Goal: Task Accomplishment & Management: Manage account settings

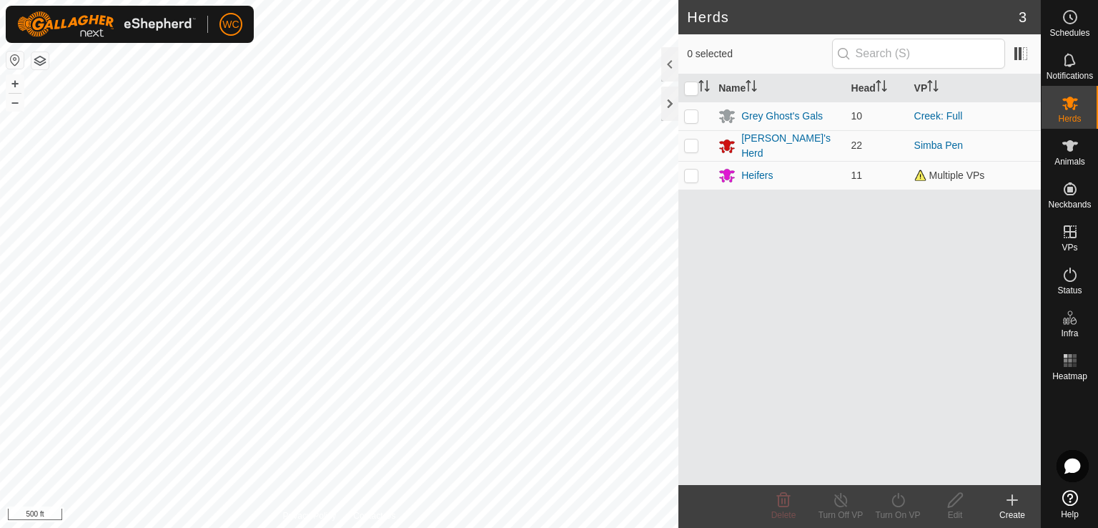
click at [653, 0] on html "WC Schedules Notifications Herds Animals Neckbands VPs Status Infra Heatmap Hel…" at bounding box center [549, 264] width 1098 height 528
click at [553, 0] on html "WC Schedules Notifications Herds Animals Neckbands VPs Status Infra Heatmap Hel…" at bounding box center [549, 264] width 1098 height 528
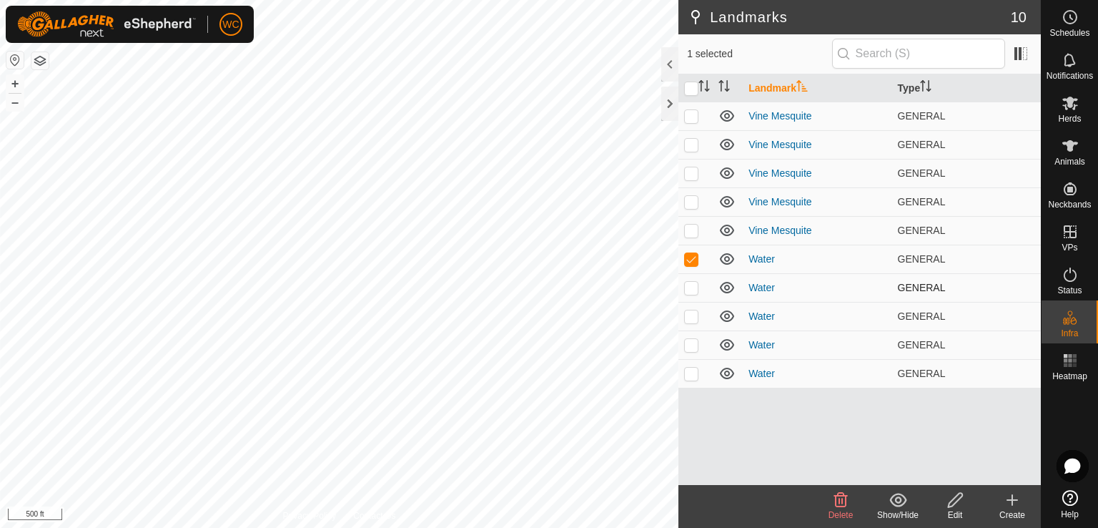
click at [695, 284] on p-checkbox at bounding box center [691, 287] width 14 height 11
checkbox input "true"
click at [696, 310] on p-checkbox at bounding box center [691, 315] width 14 height 11
checkbox input "true"
click at [700, 348] on td at bounding box center [696, 344] width 34 height 29
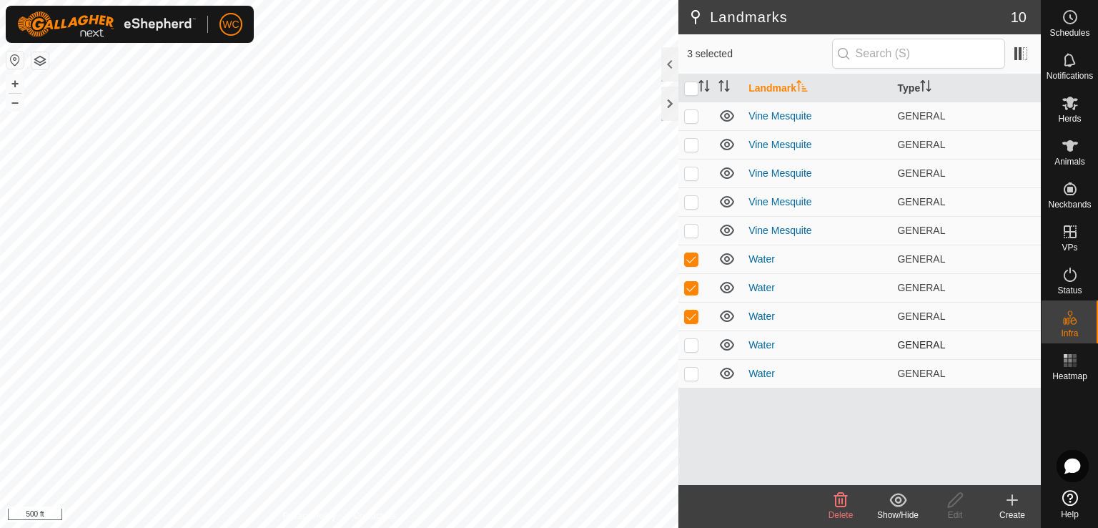
checkbox input "true"
click at [698, 374] on td at bounding box center [696, 373] width 34 height 29
checkbox input "true"
checkbox input "false"
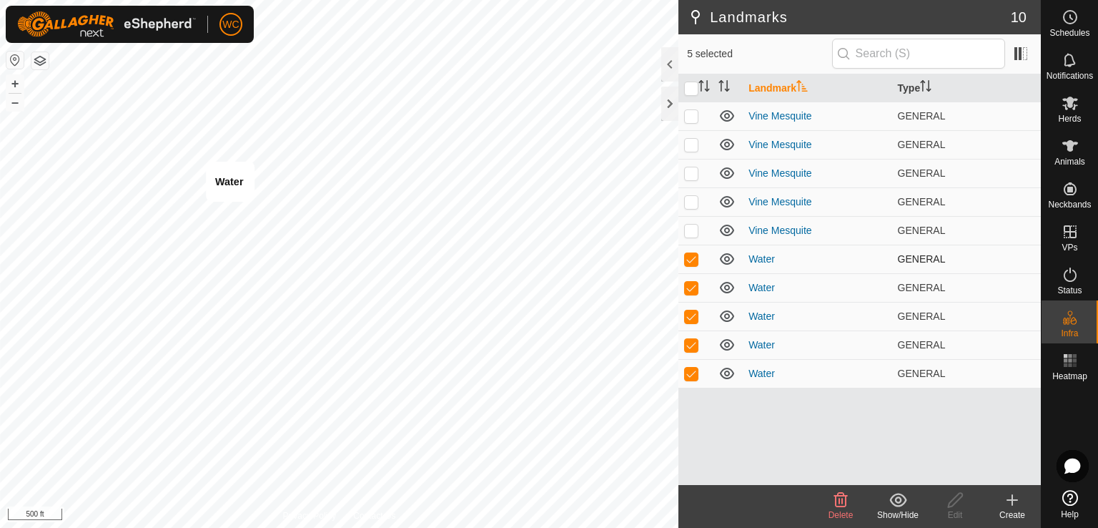
checkbox input "false"
checkbox input "true"
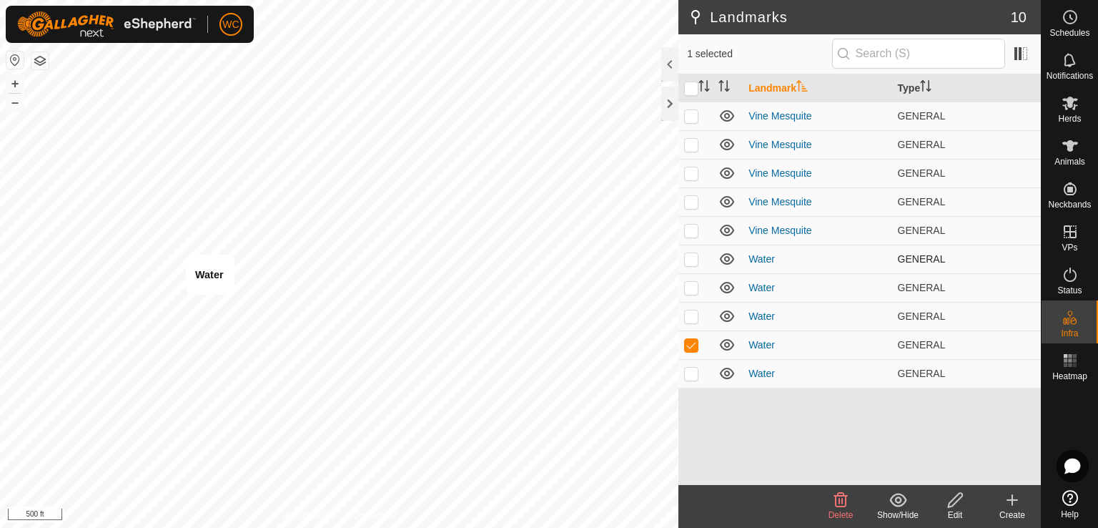
checkbox input "false"
checkbox input "true"
checkbox input "false"
checkbox input "true"
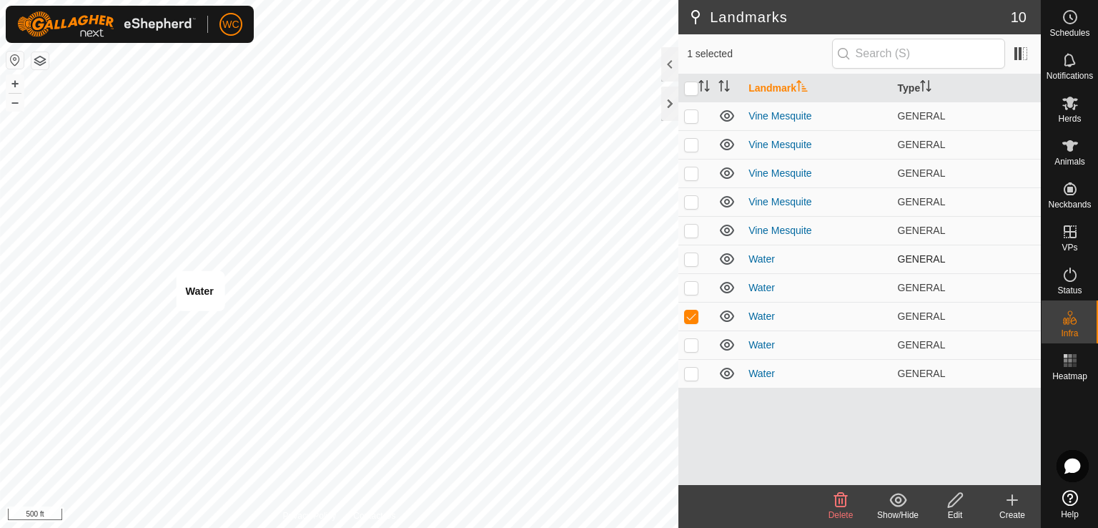
checkbox input "true"
checkbox input "false"
click at [694, 294] on td at bounding box center [696, 287] width 34 height 29
checkbox input "true"
click at [692, 317] on p-checkbox at bounding box center [691, 315] width 14 height 11
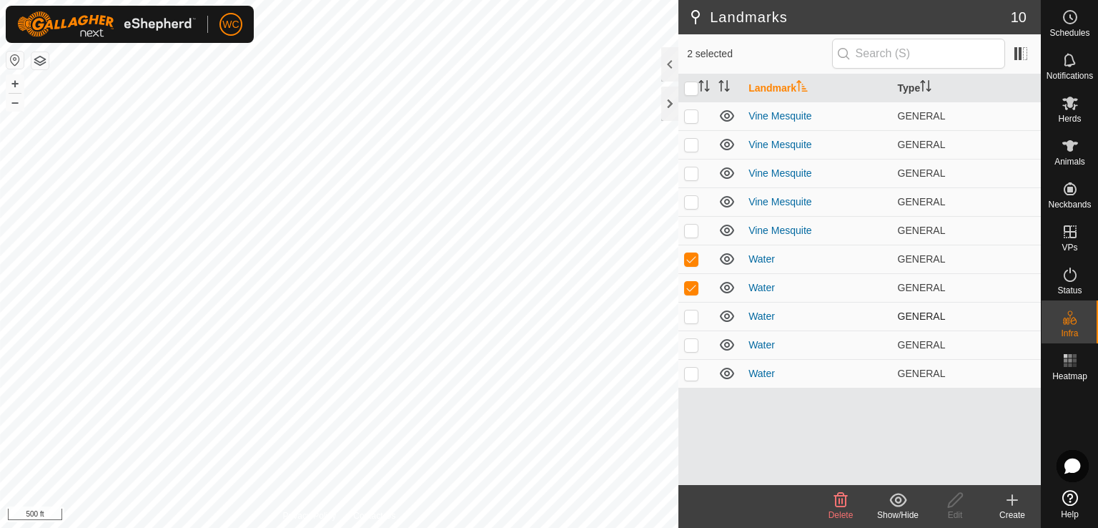
checkbox input "true"
click at [692, 335] on td at bounding box center [696, 344] width 34 height 29
checkbox input "true"
click at [844, 501] on icon at bounding box center [840, 499] width 17 height 17
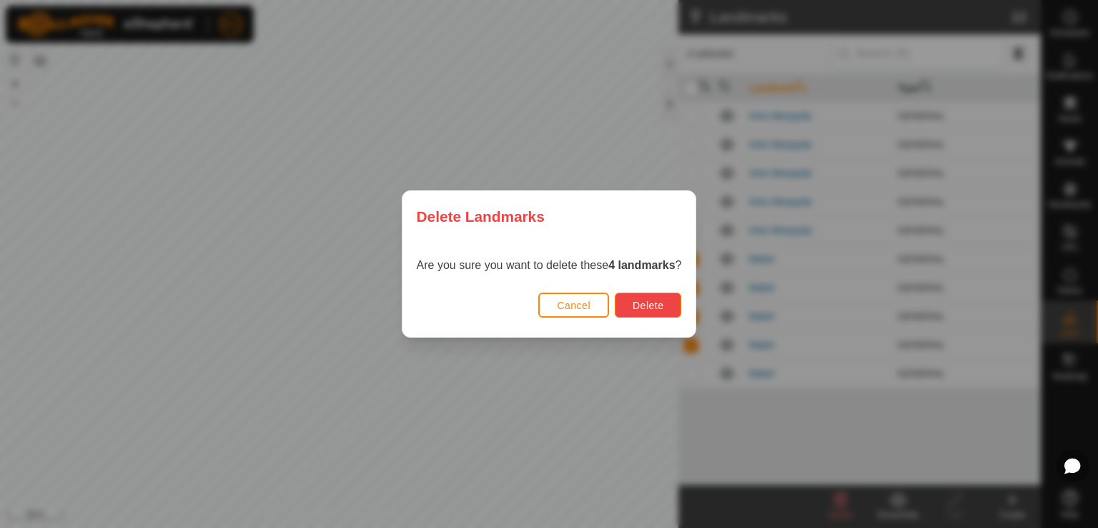
click at [654, 315] on button "Delete" at bounding box center [648, 304] width 66 height 25
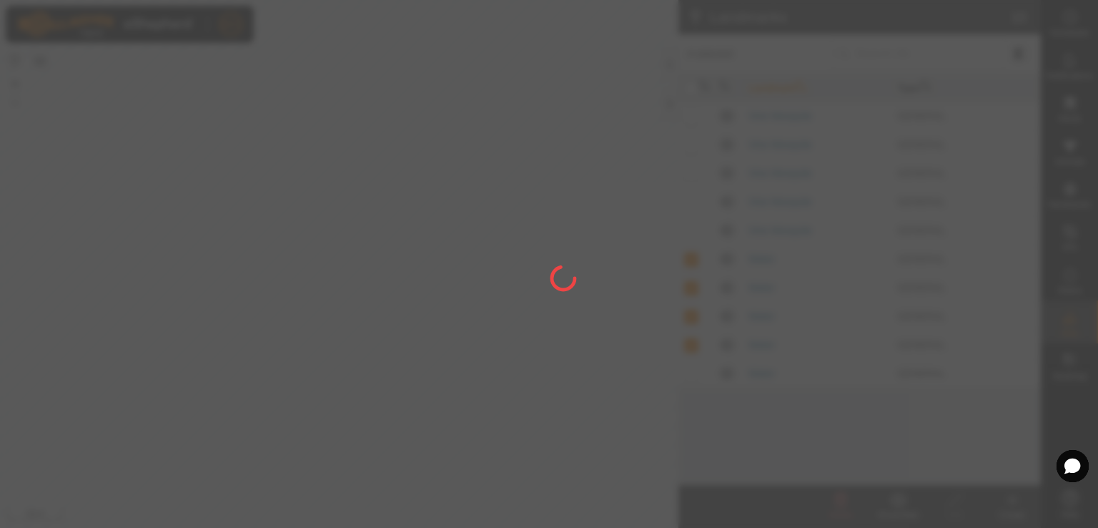
checkbox input "false"
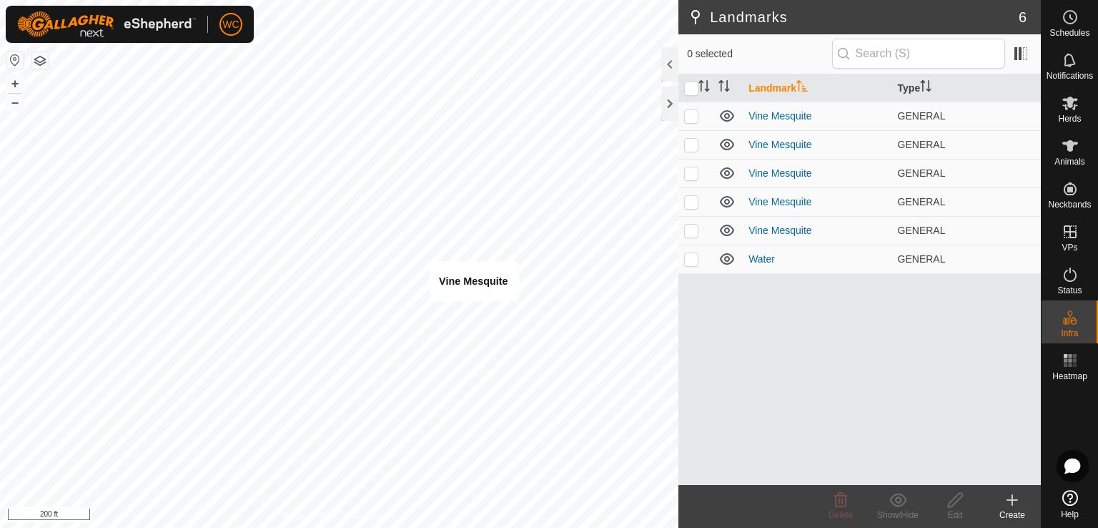
checkbox input "true"
checkbox input "false"
checkbox input "true"
checkbox input "false"
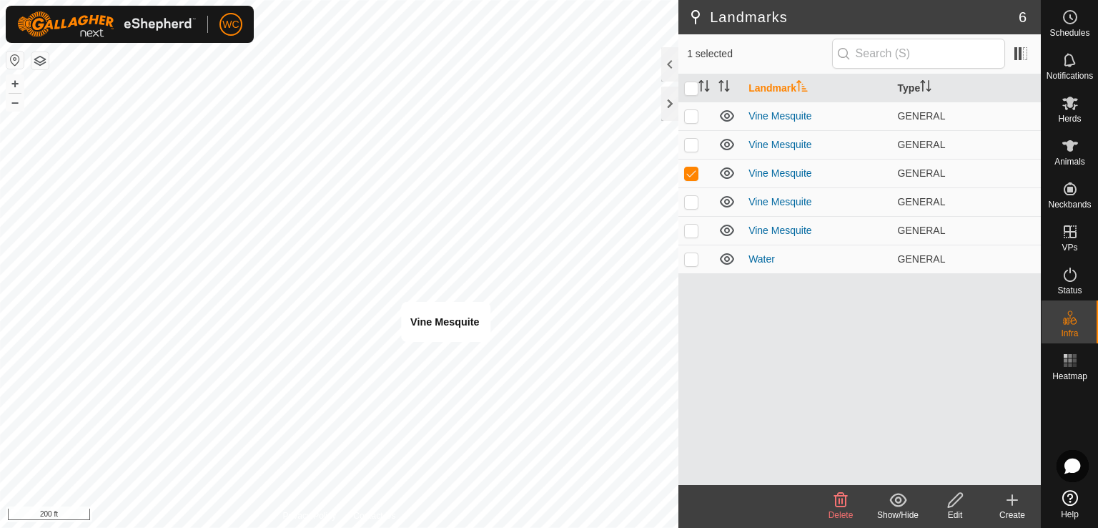
checkbox input "true"
checkbox input "false"
click at [691, 232] on p-checkbox at bounding box center [691, 230] width 14 height 11
checkbox input "true"
click at [689, 207] on td at bounding box center [696, 201] width 34 height 29
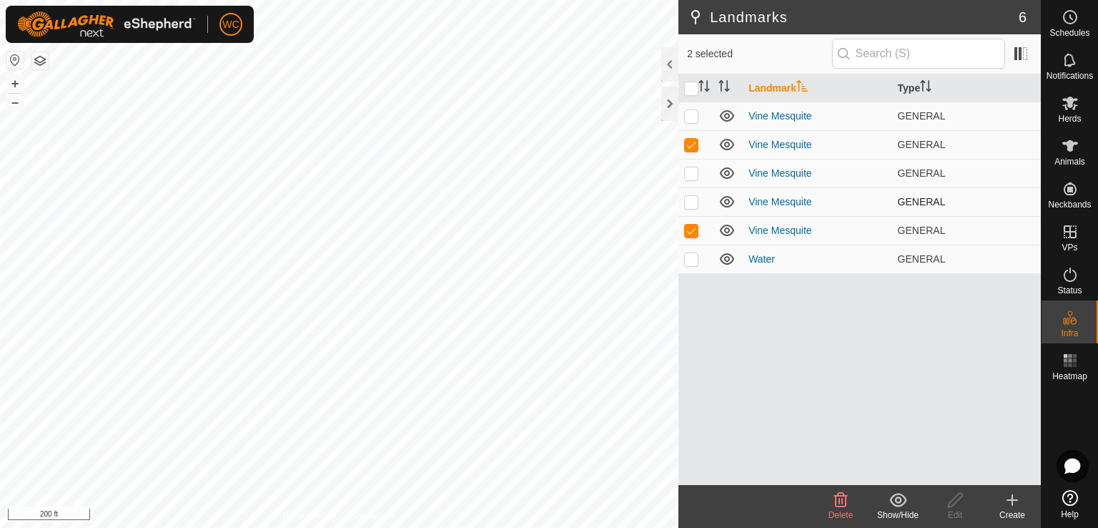
checkbox input "true"
click at [691, 176] on p-checkbox at bounding box center [691, 172] width 14 height 11
checkbox input "true"
click at [686, 113] on p-checkbox at bounding box center [691, 115] width 14 height 11
click at [839, 510] on span "Delete" at bounding box center [841, 515] width 25 height 10
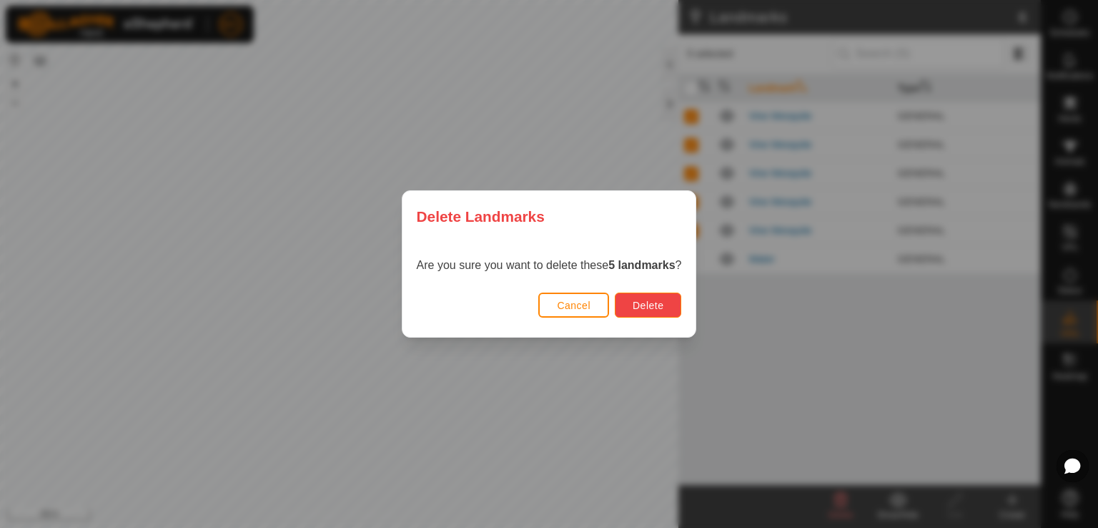
click at [638, 297] on button "Delete" at bounding box center [648, 304] width 66 height 25
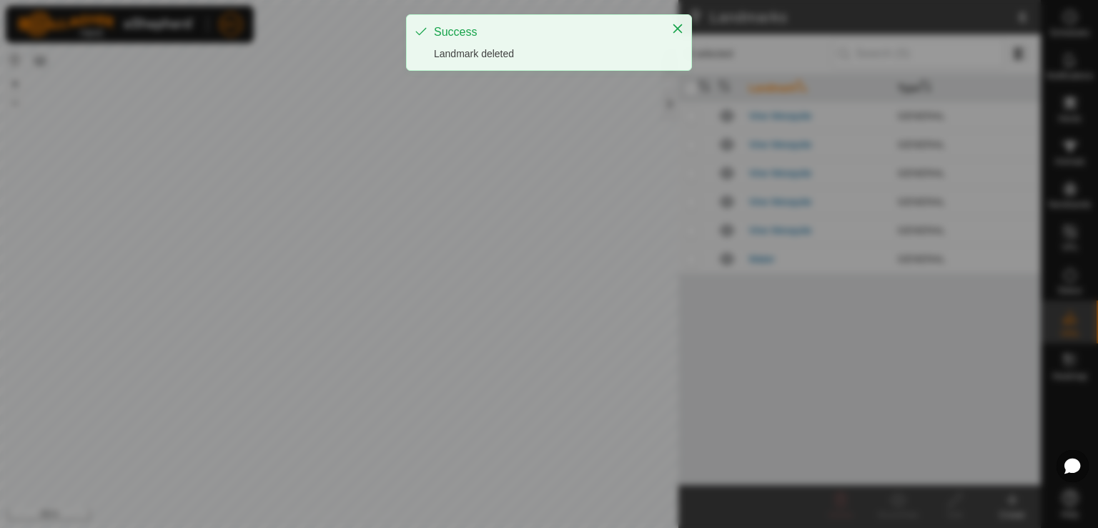
checkbox input "false"
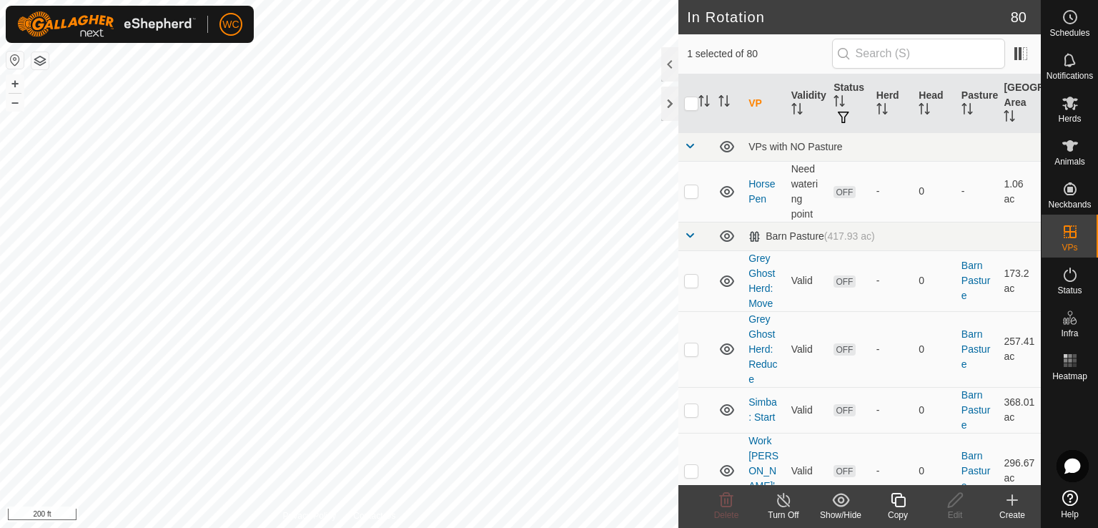
click at [894, 504] on icon at bounding box center [899, 499] width 18 height 17
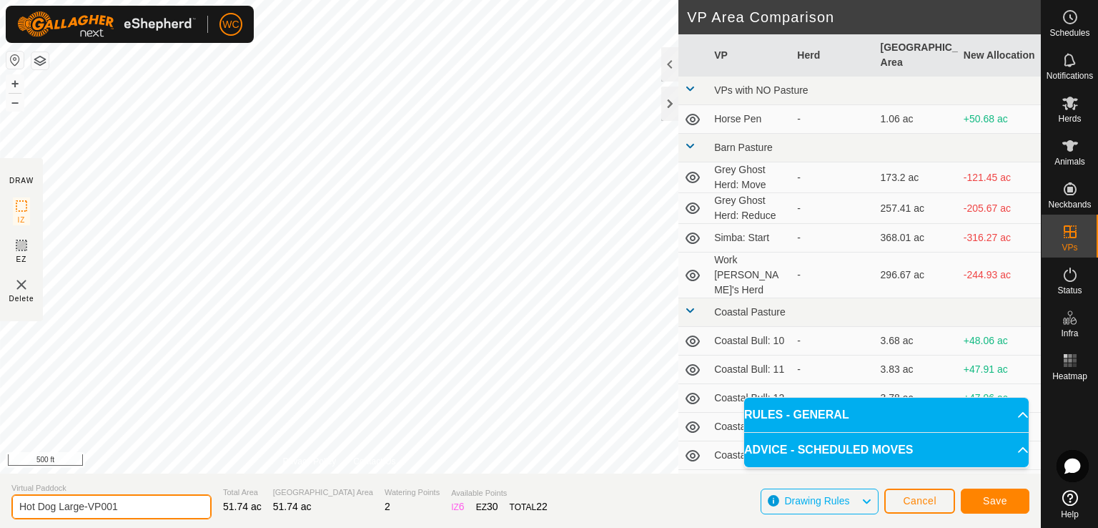
drag, startPoint x: 134, startPoint y: 508, endPoint x: 86, endPoint y: 510, distance: 48.7
click at [86, 510] on input "Hot Dog Large-VP001" at bounding box center [111, 506] width 200 height 25
click at [127, 503] on input "Hot Dog Large-VP001" at bounding box center [111, 506] width 200 height 25
drag, startPoint x: 127, startPoint y: 503, endPoint x: 17, endPoint y: 494, distance: 110.5
click at [17, 494] on input "Hot Dog Large-VP001" at bounding box center [111, 506] width 200 height 25
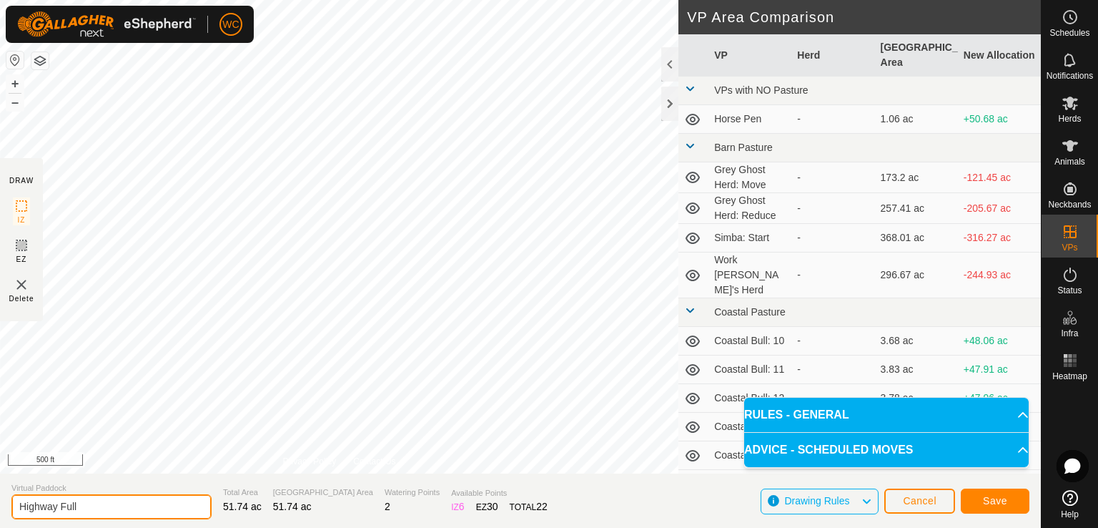
type input "Highway Full"
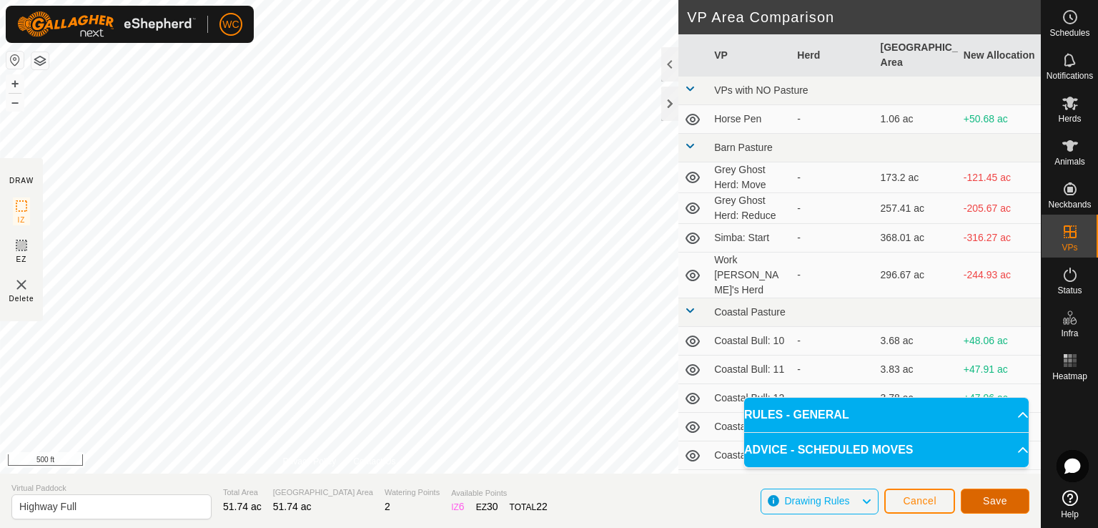
click at [997, 506] on button "Save" at bounding box center [995, 500] width 69 height 25
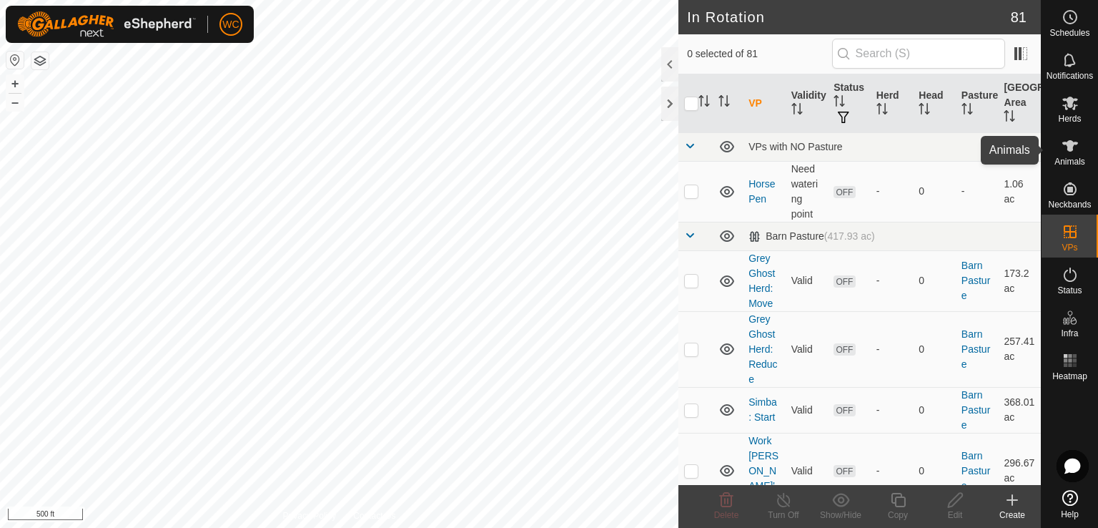
click at [1065, 150] on icon at bounding box center [1070, 145] width 17 height 17
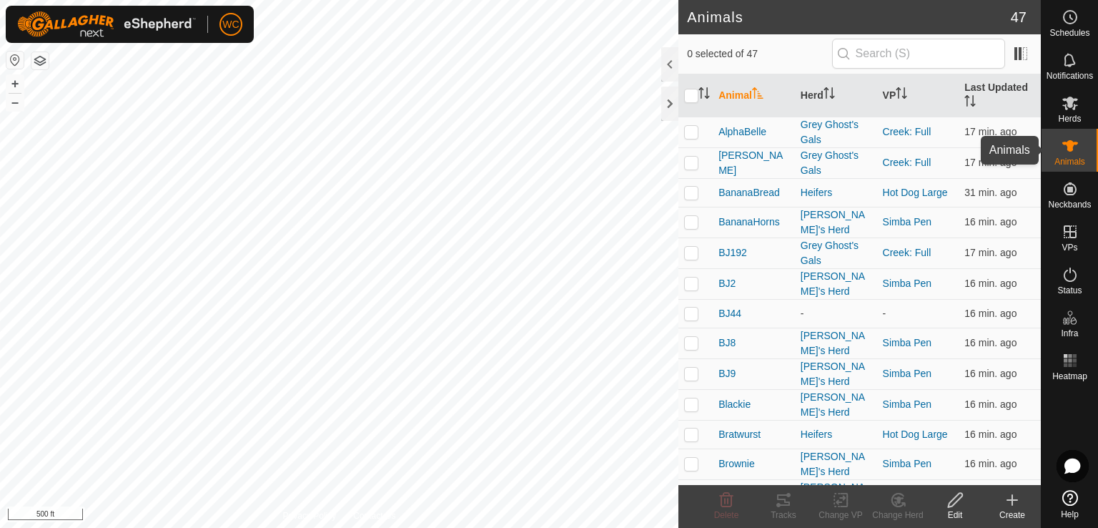
click at [1062, 99] on icon at bounding box center [1070, 102] width 17 height 17
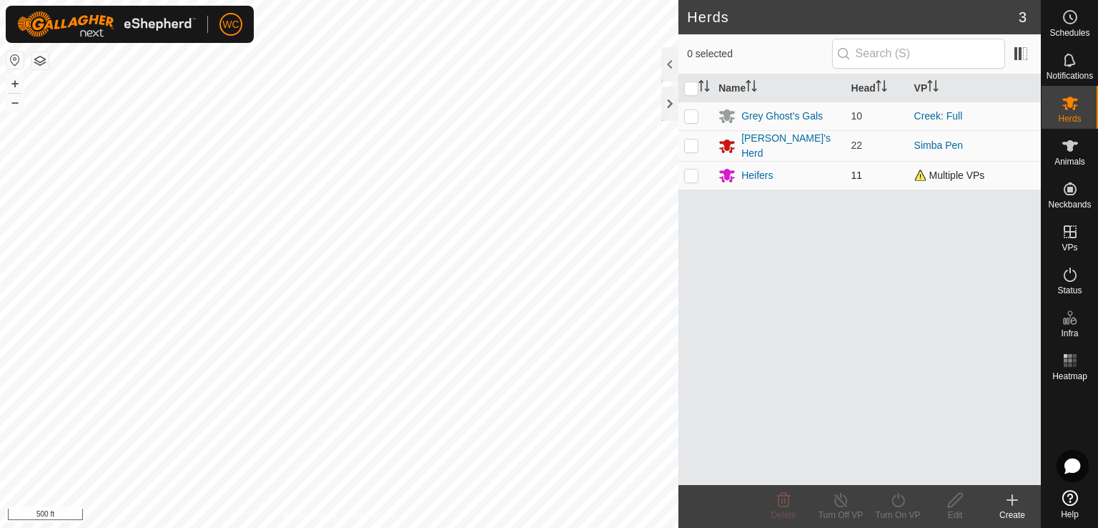
click at [694, 174] on p-checkbox at bounding box center [691, 174] width 14 height 11
checkbox input "true"
click at [902, 510] on div "Turn On VP" at bounding box center [898, 514] width 57 height 13
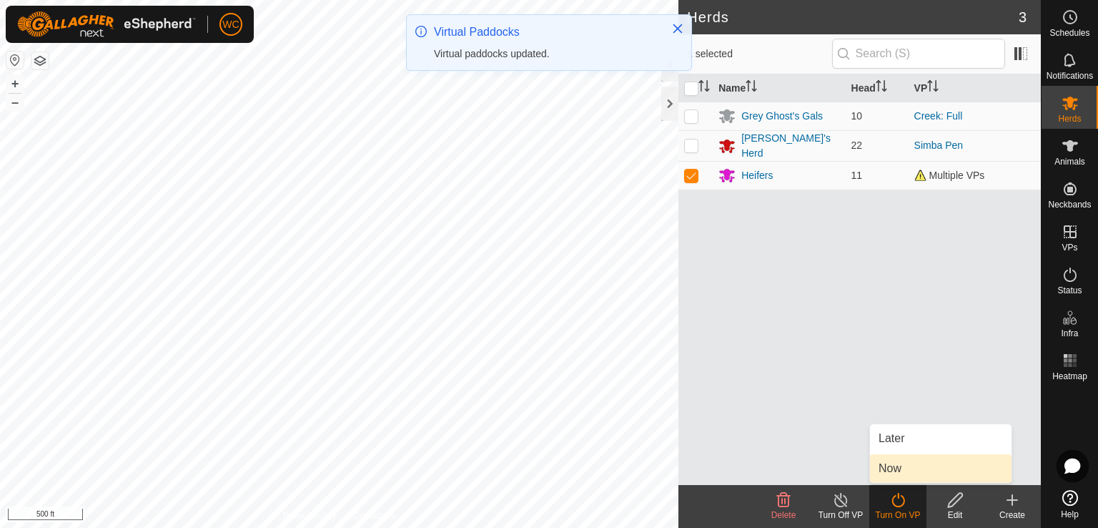
click at [892, 476] on link "Now" at bounding box center [941, 468] width 142 height 29
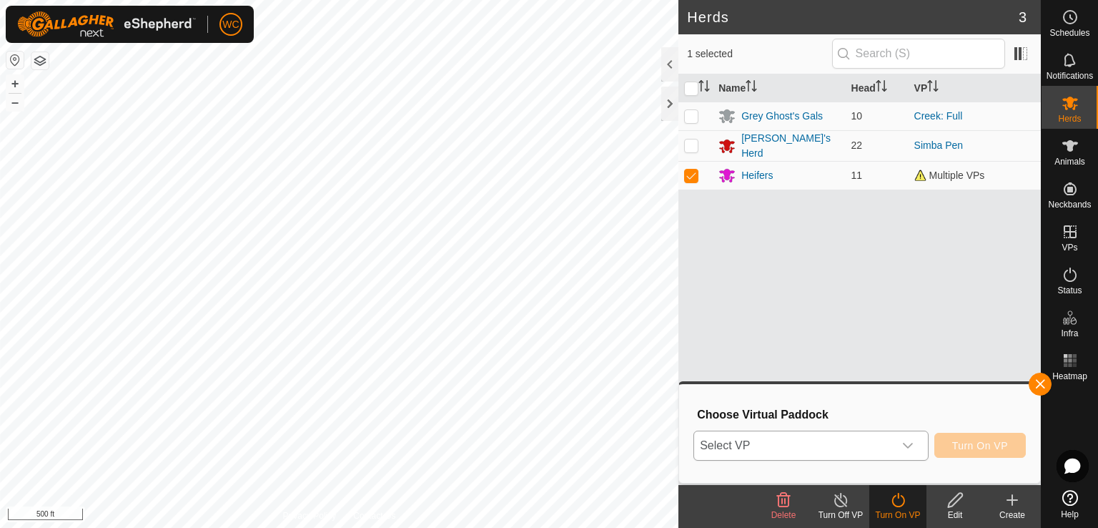
click at [838, 442] on span "Select VP" at bounding box center [793, 445] width 199 height 29
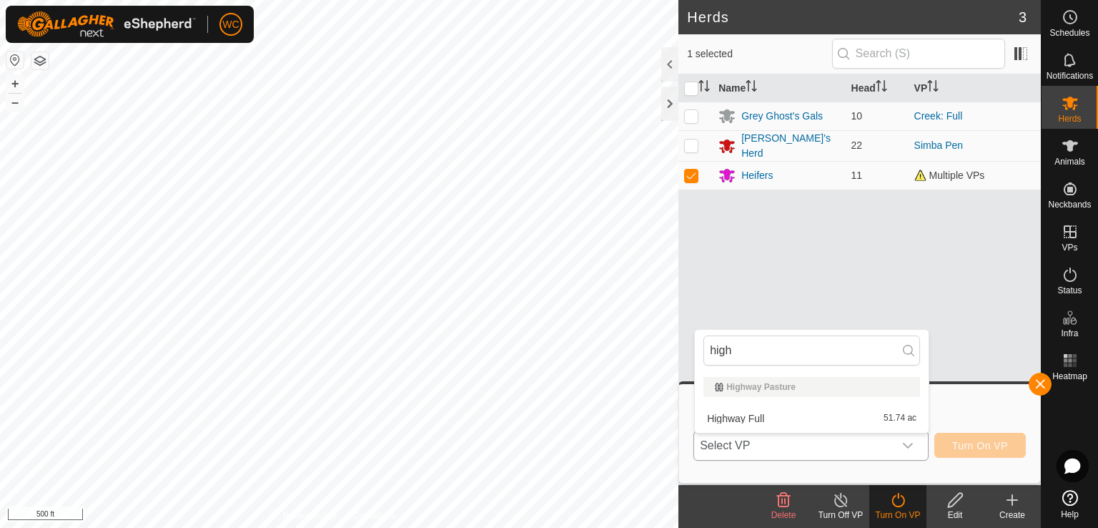
type input "high"
click at [741, 410] on li "Highway Full 51.74 ac" at bounding box center [812, 418] width 234 height 29
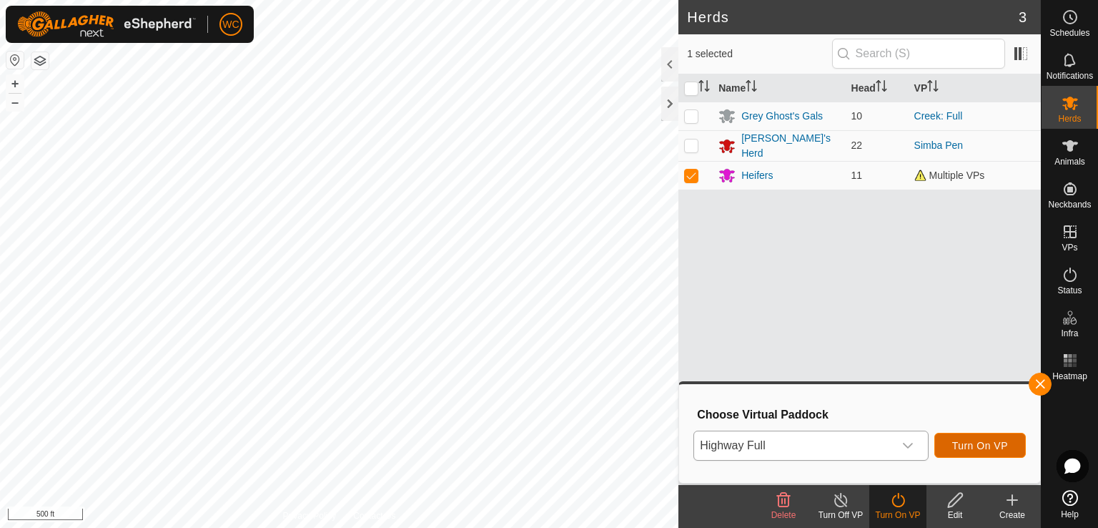
click at [964, 455] on button "Turn On VP" at bounding box center [981, 445] width 92 height 25
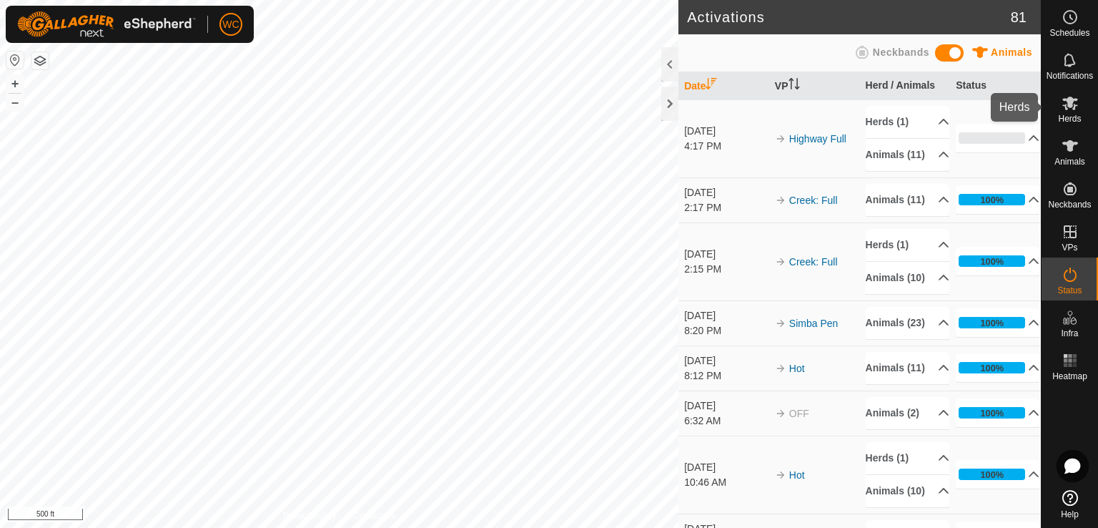
click at [1078, 109] on icon at bounding box center [1070, 102] width 17 height 17
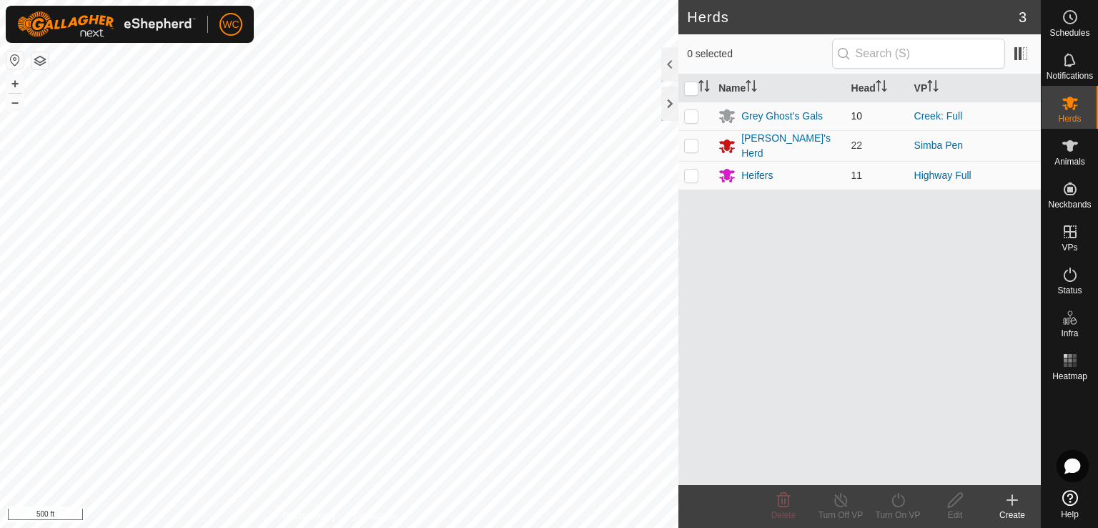
click at [694, 114] on p-checkbox at bounding box center [691, 115] width 14 height 11
checkbox input "true"
click at [768, 116] on div "Grey Ghost's Gals" at bounding box center [783, 116] width 82 height 15
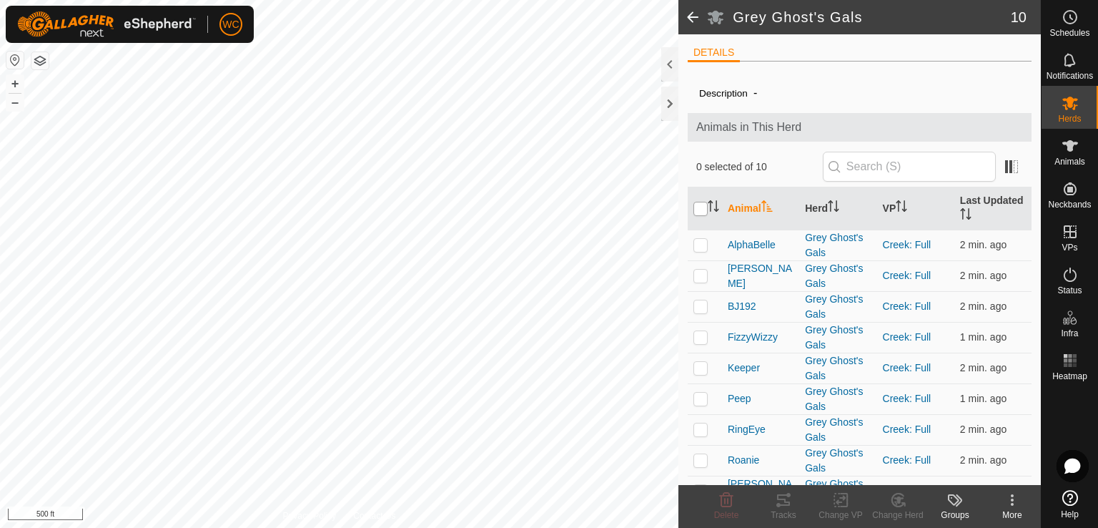
click at [701, 209] on input "checkbox" at bounding box center [701, 209] width 14 height 14
checkbox input "true"
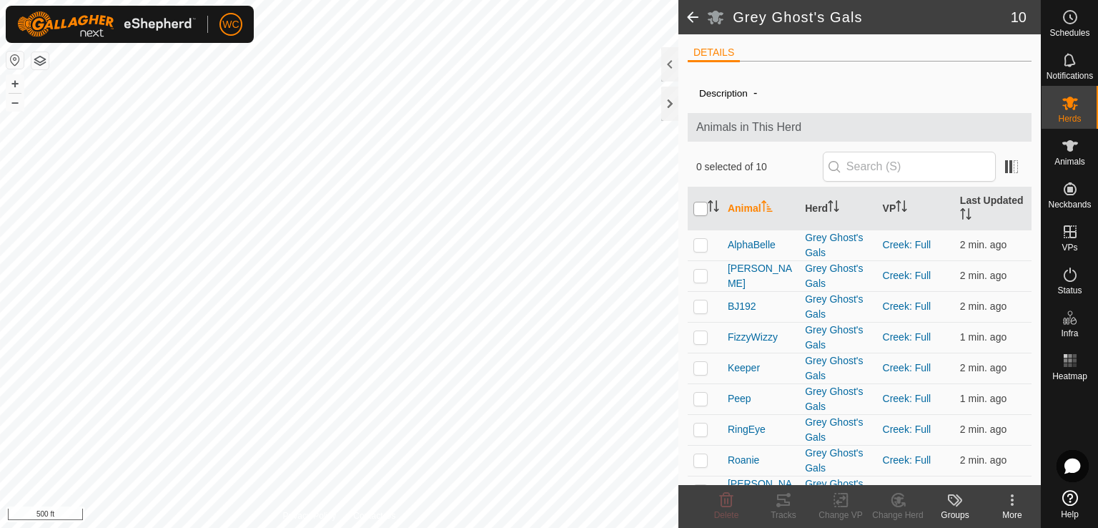
checkbox input "true"
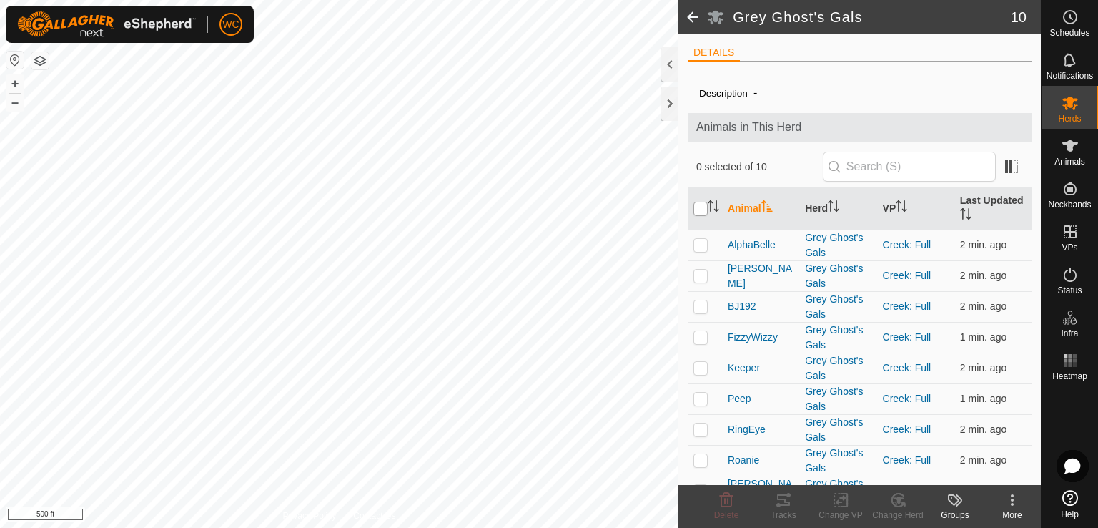
checkbox input "true"
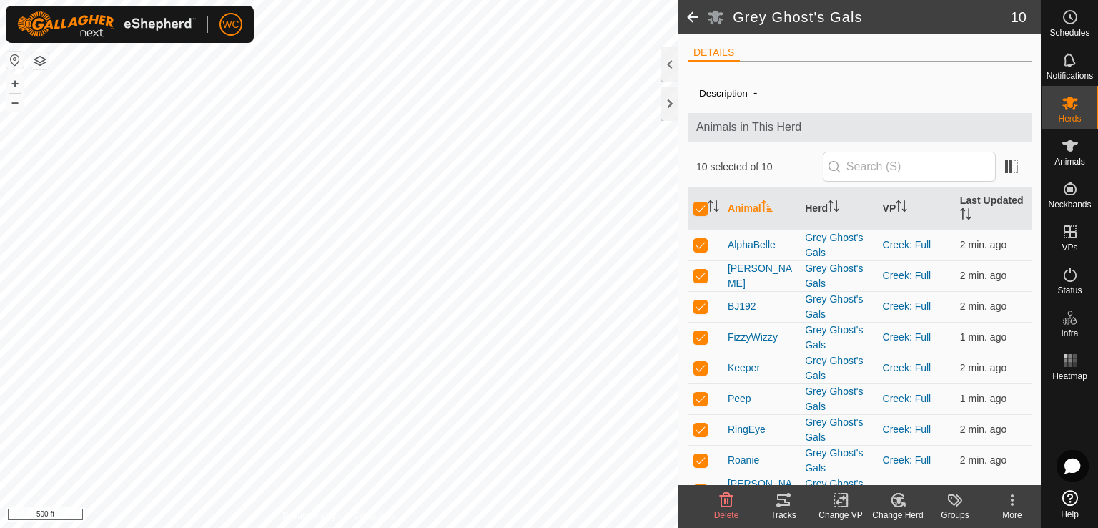
click at [779, 494] on icon at bounding box center [783, 499] width 13 height 11
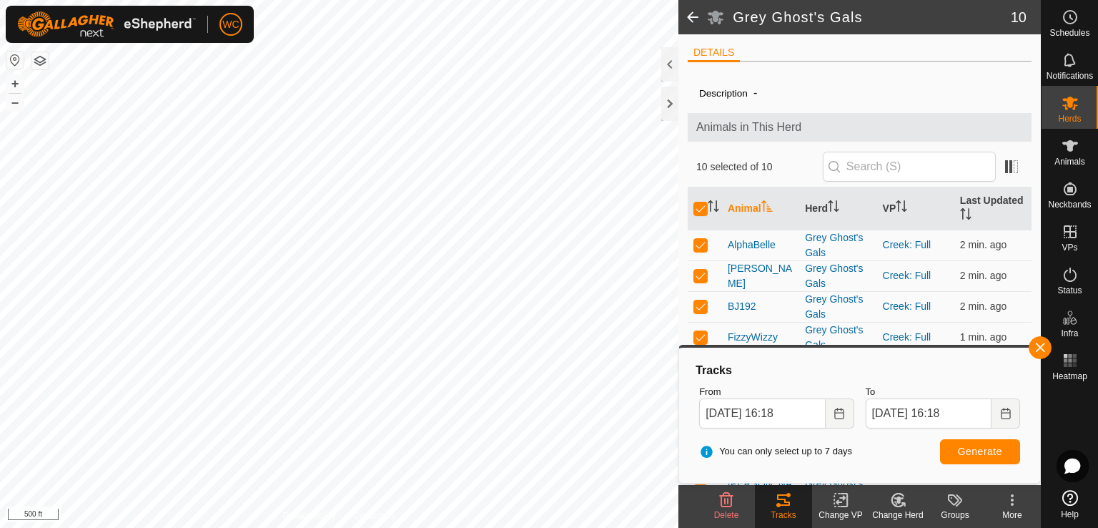
click at [1040, 343] on button "button" at bounding box center [1040, 347] width 23 height 23
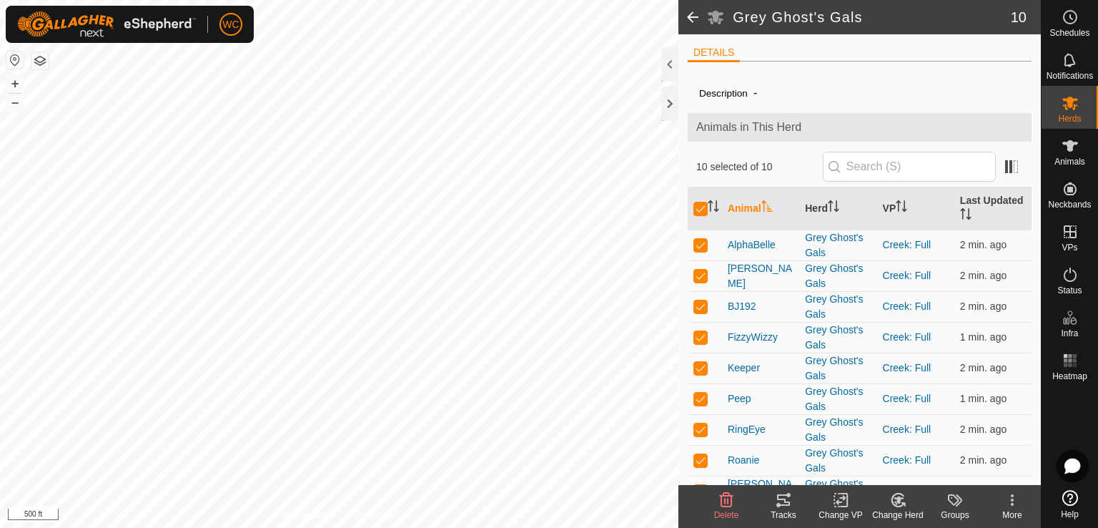
click at [689, 19] on span at bounding box center [693, 17] width 29 height 34
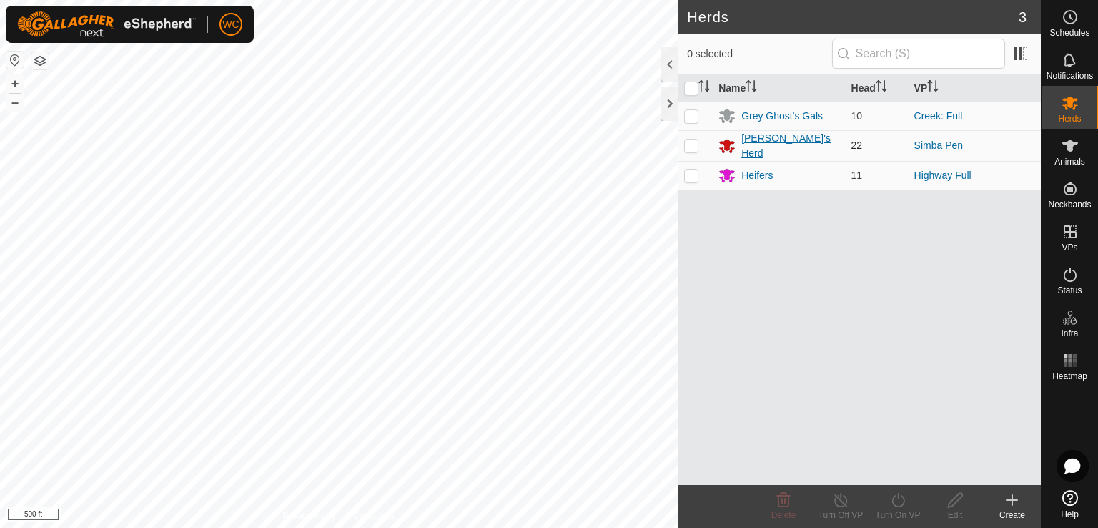
click at [755, 139] on div "[PERSON_NAME]'s Herd" at bounding box center [791, 146] width 98 height 30
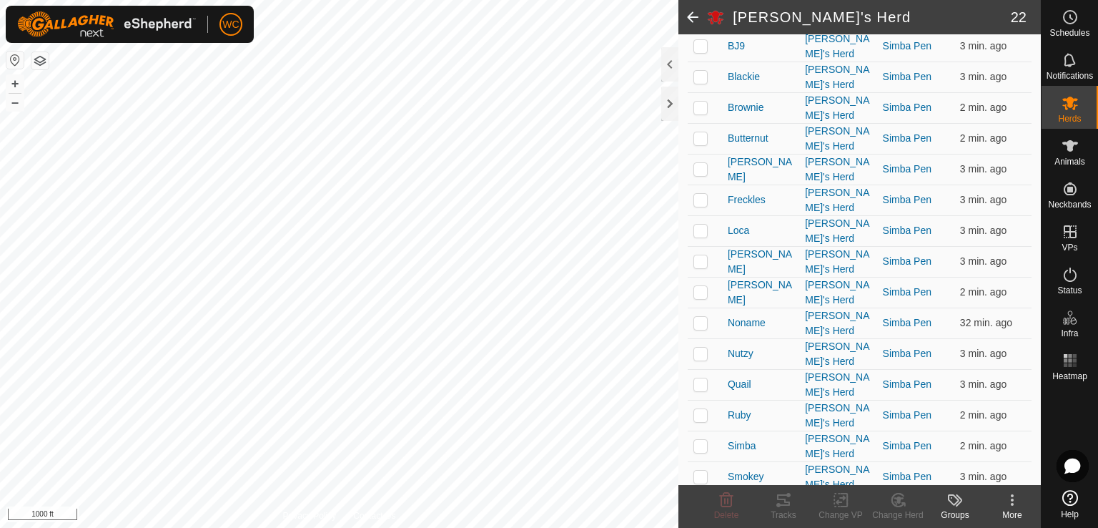
scroll to position [374, 0]
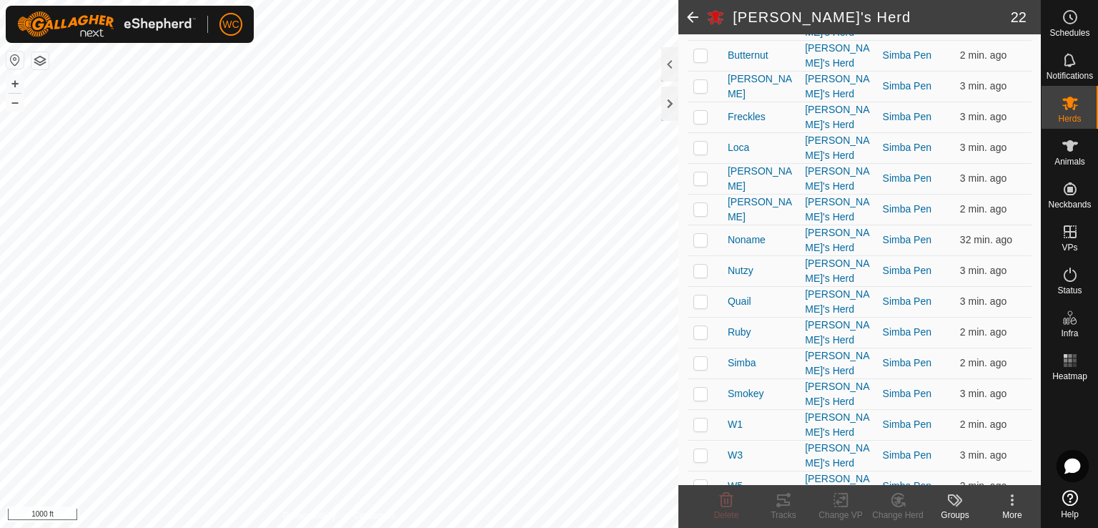
click at [698, 501] on td at bounding box center [705, 516] width 34 height 31
checkbox input "true"
click at [698, 480] on p-checkbox at bounding box center [701, 485] width 14 height 11
checkbox input "true"
click at [698, 449] on p-checkbox at bounding box center [701, 454] width 14 height 11
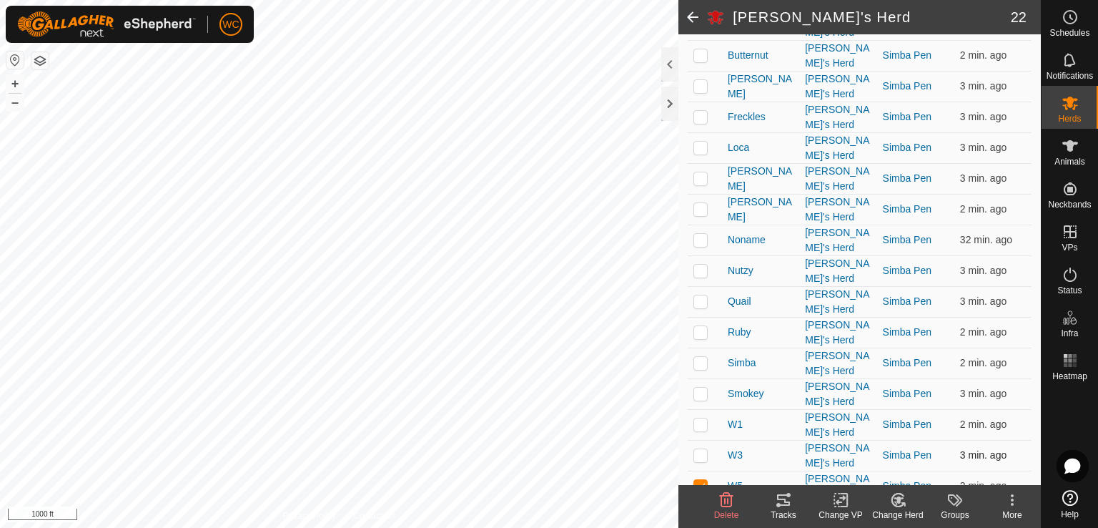
checkbox input "true"
click at [704, 409] on td at bounding box center [705, 424] width 34 height 31
checkbox input "true"
click at [698, 378] on td at bounding box center [705, 393] width 34 height 31
checkbox input "true"
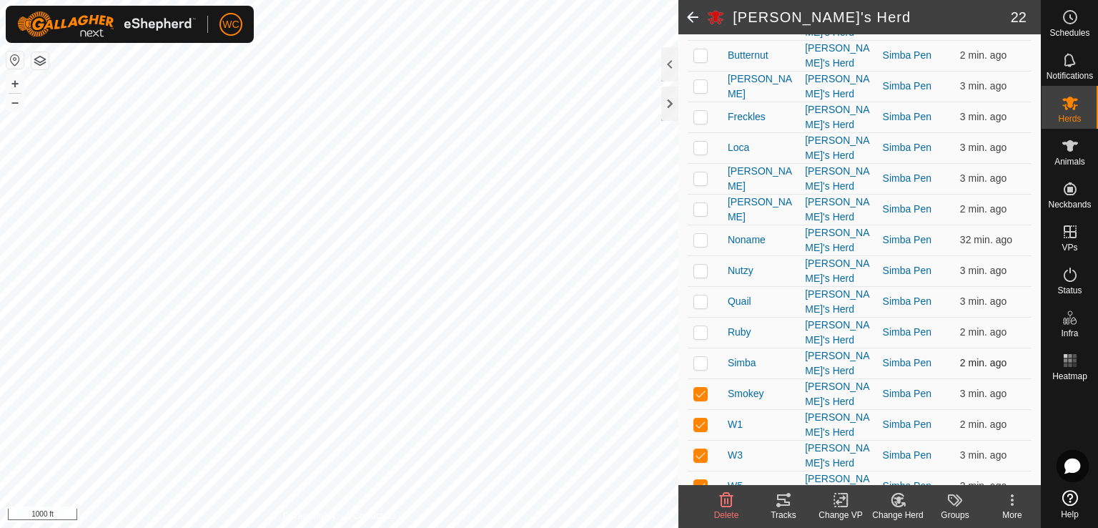
click at [698, 357] on p-checkbox at bounding box center [701, 362] width 14 height 11
checkbox input "true"
click at [698, 317] on td at bounding box center [705, 332] width 34 height 31
checkbox input "true"
click at [695, 295] on p-checkbox at bounding box center [701, 300] width 14 height 11
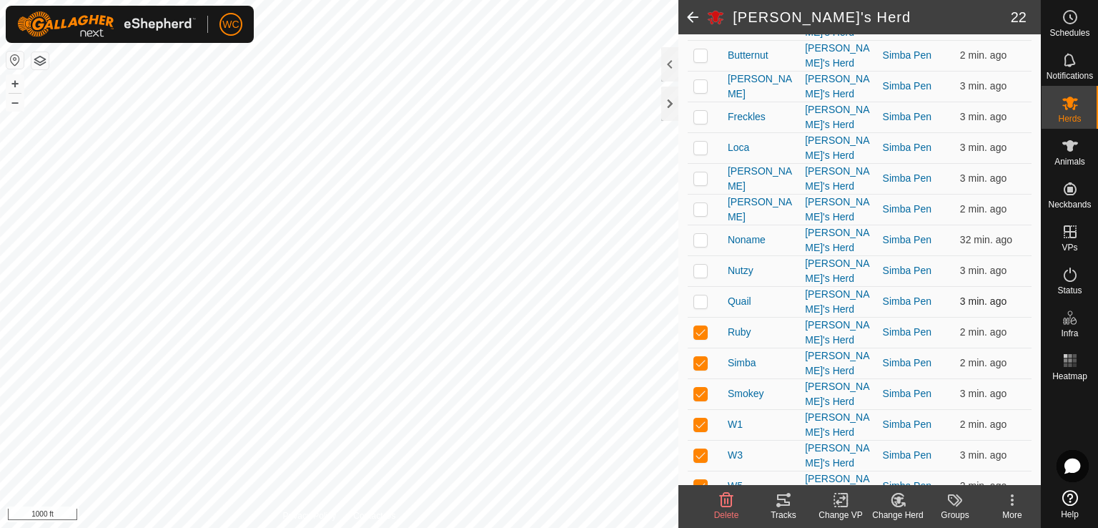
checkbox input "true"
click at [699, 265] on p-checkbox at bounding box center [701, 270] width 14 height 11
checkbox input "true"
click at [695, 234] on p-checkbox at bounding box center [701, 239] width 14 height 11
checkbox input "true"
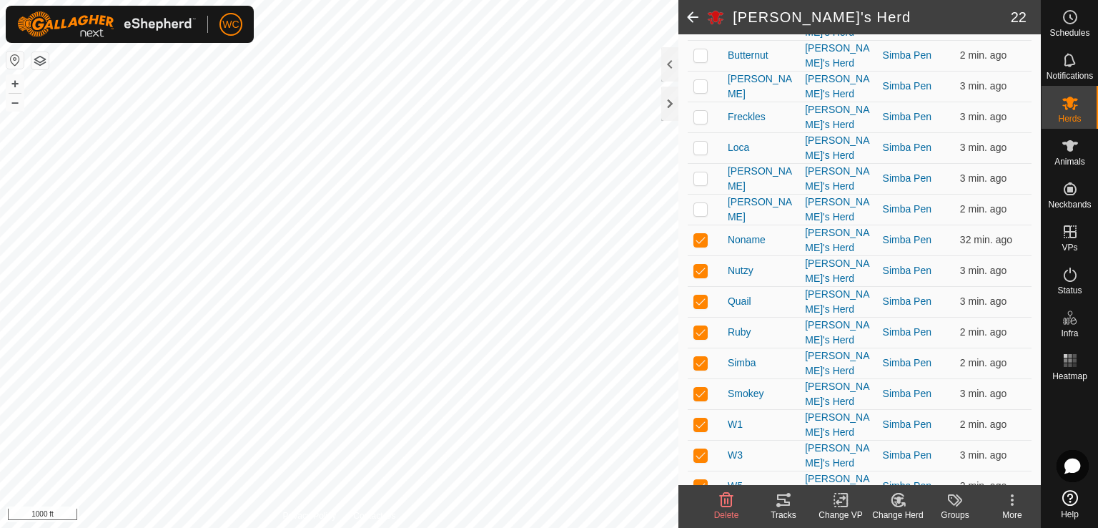
click at [782, 504] on icon at bounding box center [783, 499] width 13 height 11
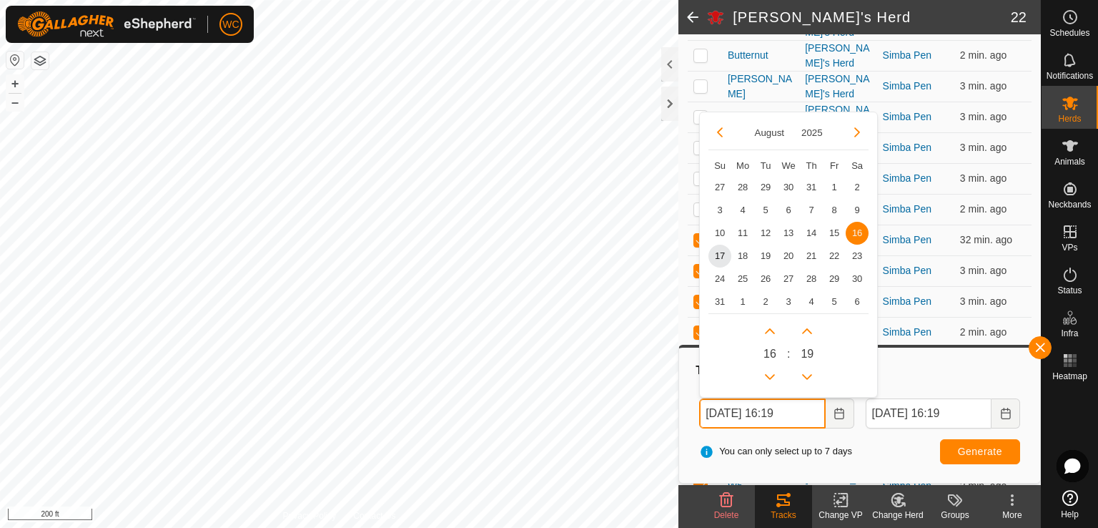
click at [735, 408] on input "[DATE] 16:19" at bounding box center [762, 413] width 126 height 30
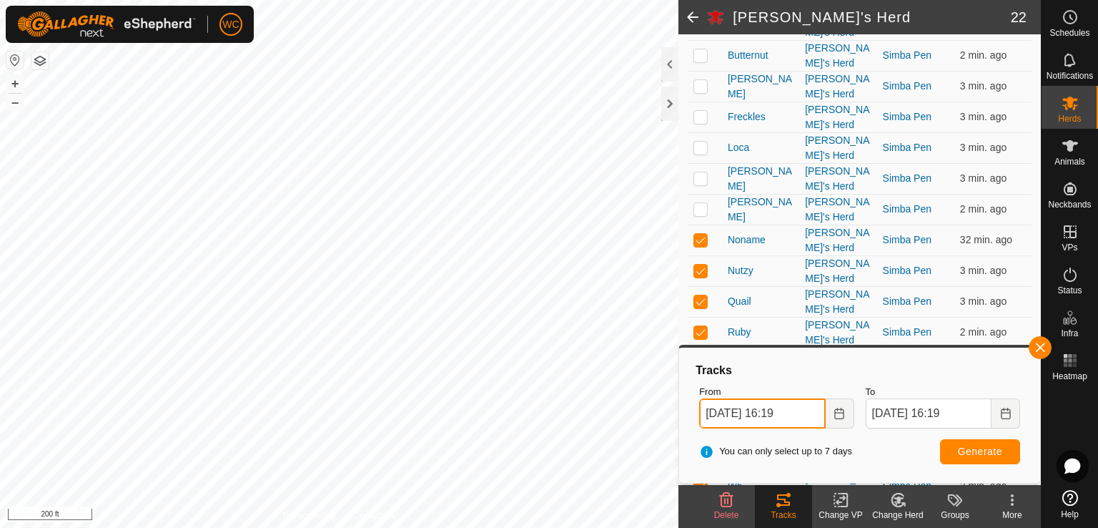
type input "[DATE] 16:19"
click at [990, 450] on span "Generate" at bounding box center [980, 450] width 44 height 11
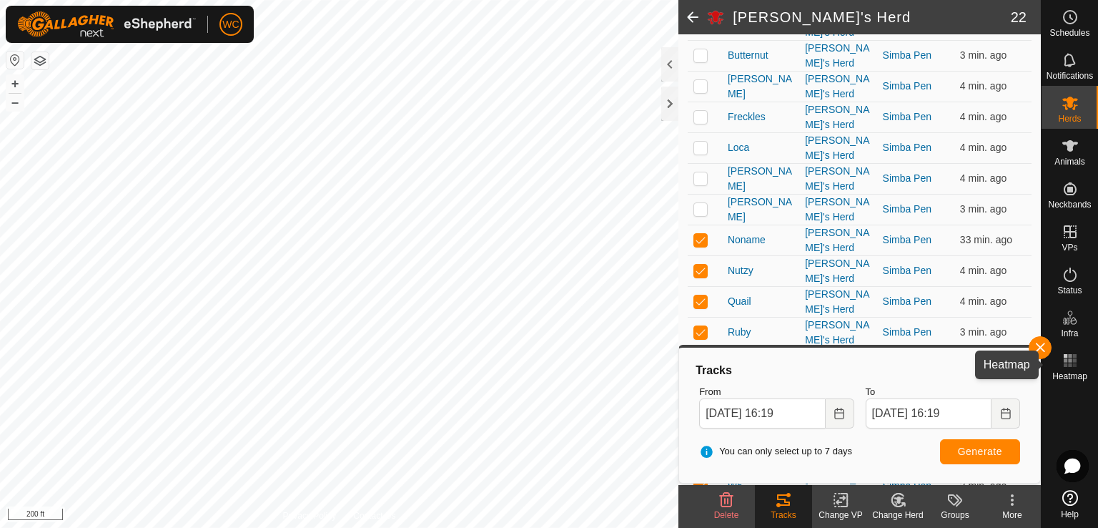
click at [1065, 353] on icon at bounding box center [1070, 360] width 17 height 17
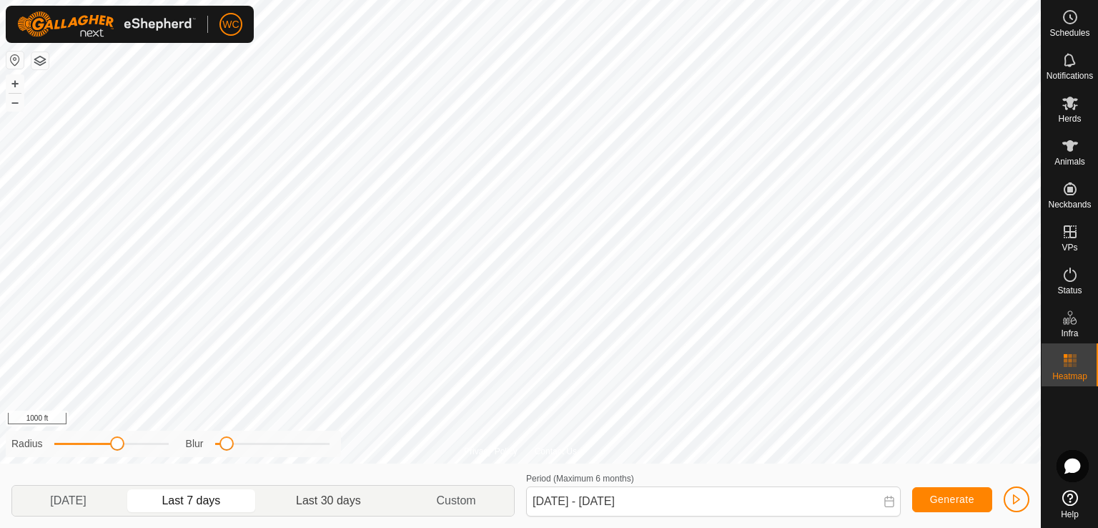
click at [315, 501] on p-togglebutton "Last 30 days" at bounding box center [329, 501] width 140 height 30
click at [209, 498] on p-togglebutton "Last 7 days" at bounding box center [191, 501] width 134 height 30
type input "[DATE] - [DATE]"
click at [260, 313] on div "Privacy Policy Contact Us Trough Type: trough Capacity: 100L Water Level: 100% …" at bounding box center [520, 264] width 1041 height 528
click at [1063, 109] on icon at bounding box center [1070, 102] width 17 height 17
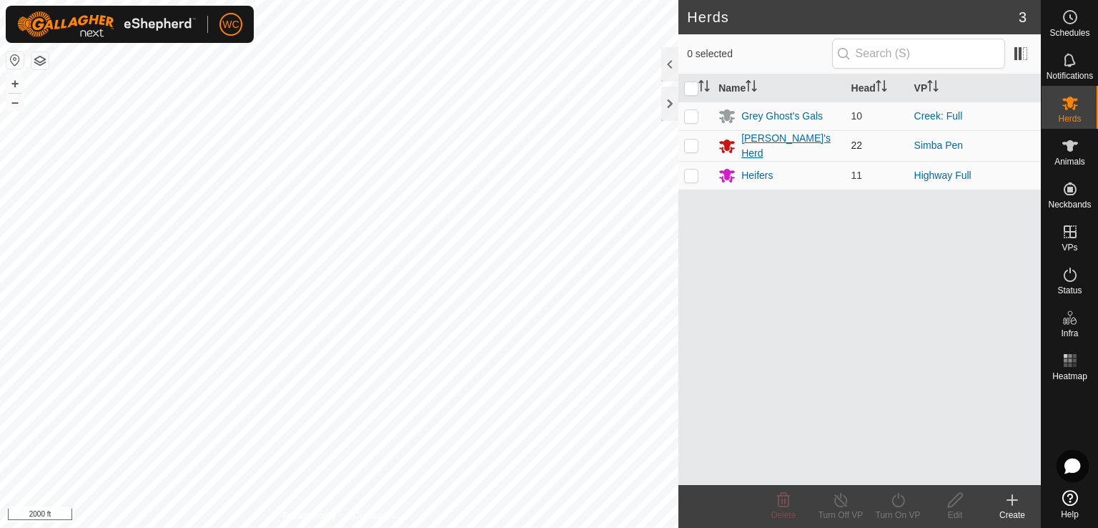
click at [759, 146] on div "[PERSON_NAME]'s Herd" at bounding box center [791, 146] width 98 height 30
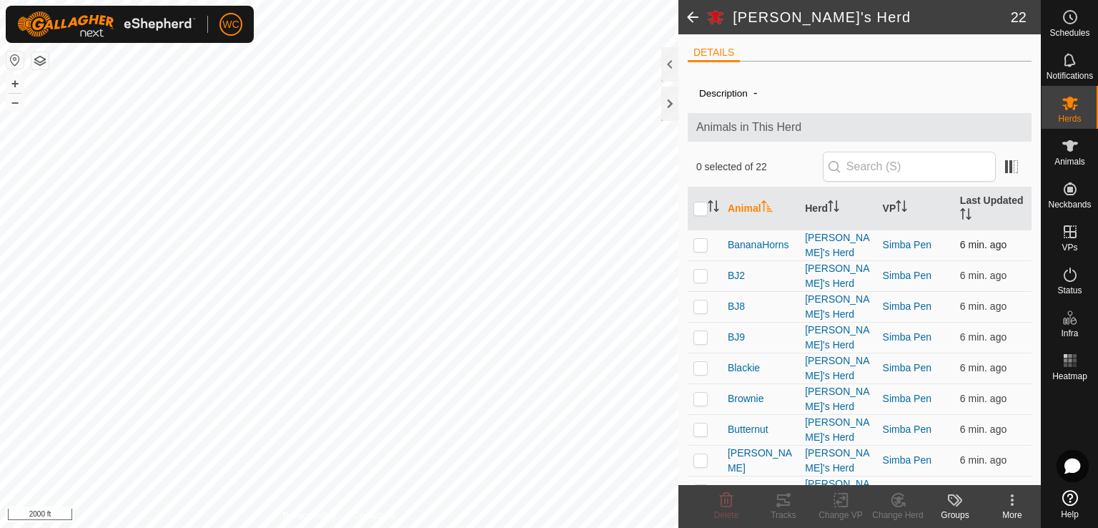
click at [699, 240] on p-checkbox at bounding box center [701, 244] width 14 height 11
checkbox input "true"
click at [705, 270] on p-checkbox at bounding box center [701, 275] width 14 height 11
checkbox input "true"
drag, startPoint x: 695, startPoint y: 289, endPoint x: 696, endPoint y: 296, distance: 7.3
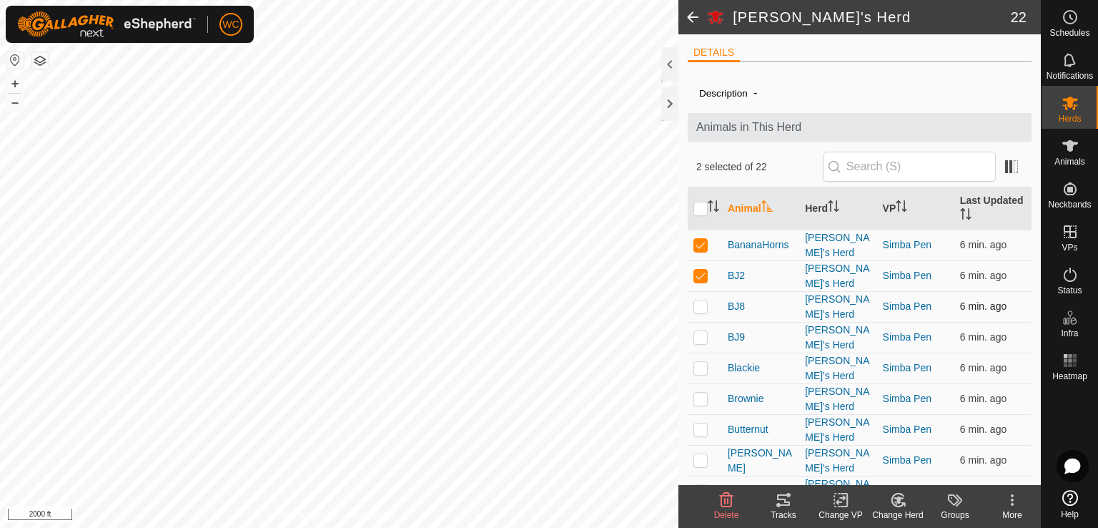
click at [695, 291] on td at bounding box center [705, 306] width 34 height 31
click at [697, 300] on p-checkbox at bounding box center [701, 305] width 14 height 11
click at [698, 300] on p-checkbox at bounding box center [701, 305] width 14 height 11
checkbox input "true"
click at [702, 331] on p-checkbox at bounding box center [701, 336] width 14 height 11
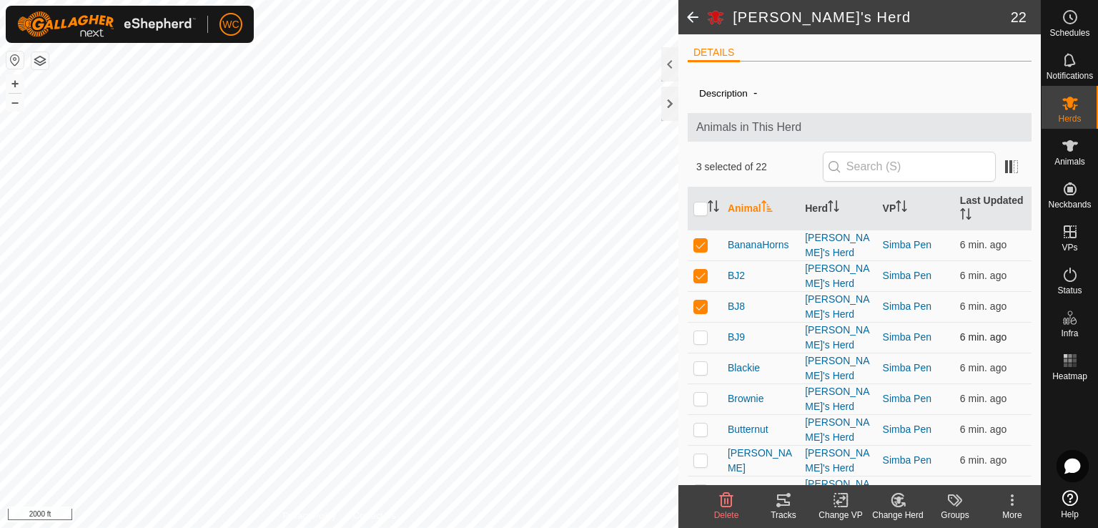
checkbox input "true"
click at [702, 353] on td at bounding box center [705, 368] width 34 height 31
checkbox input "true"
click at [701, 383] on td at bounding box center [705, 398] width 34 height 31
checkbox input "true"
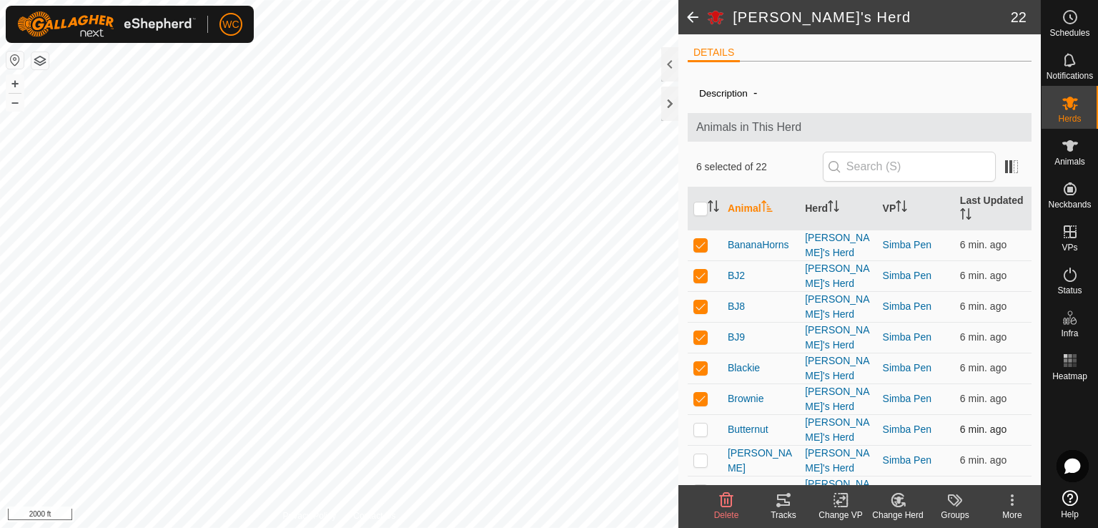
click at [701, 423] on p-checkbox at bounding box center [701, 428] width 14 height 11
checkbox input "true"
click at [701, 445] on td at bounding box center [705, 460] width 34 height 31
checkbox input "true"
click at [704, 485] on p-checkbox at bounding box center [701, 490] width 14 height 11
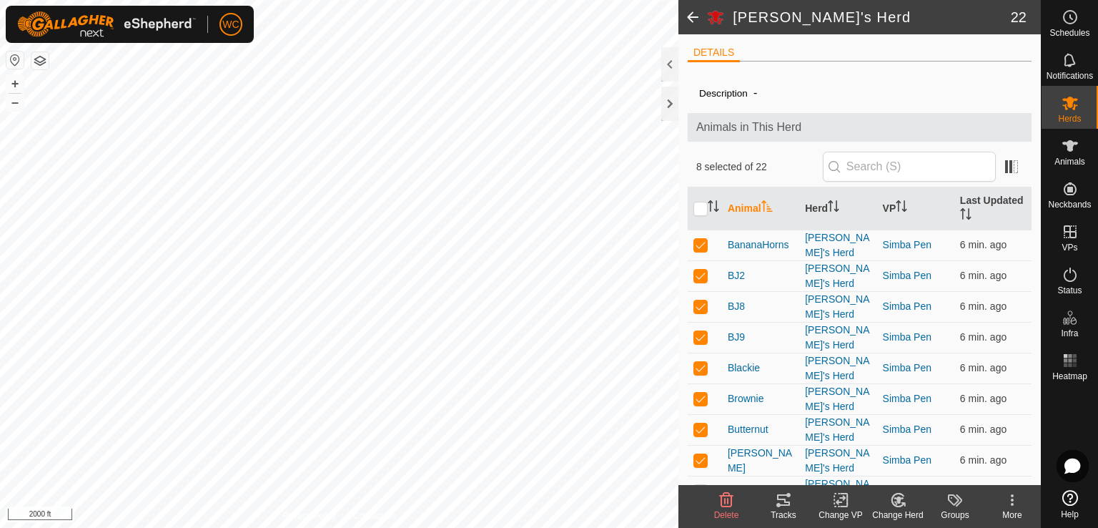
checkbox input "true"
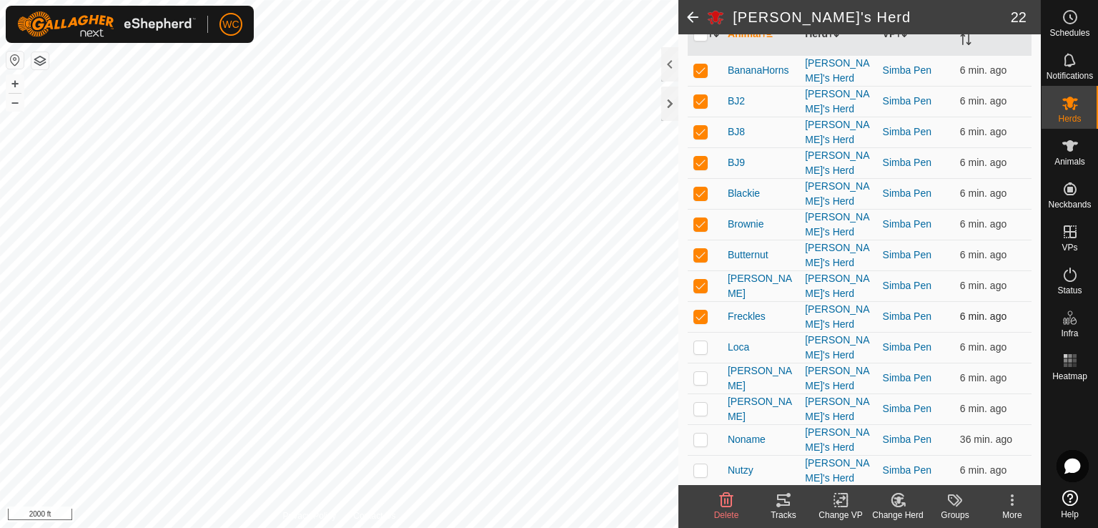
scroll to position [174, 0]
click at [698, 341] on p-checkbox at bounding box center [701, 346] width 14 height 11
checkbox input "true"
click at [781, 506] on icon at bounding box center [783, 499] width 17 height 17
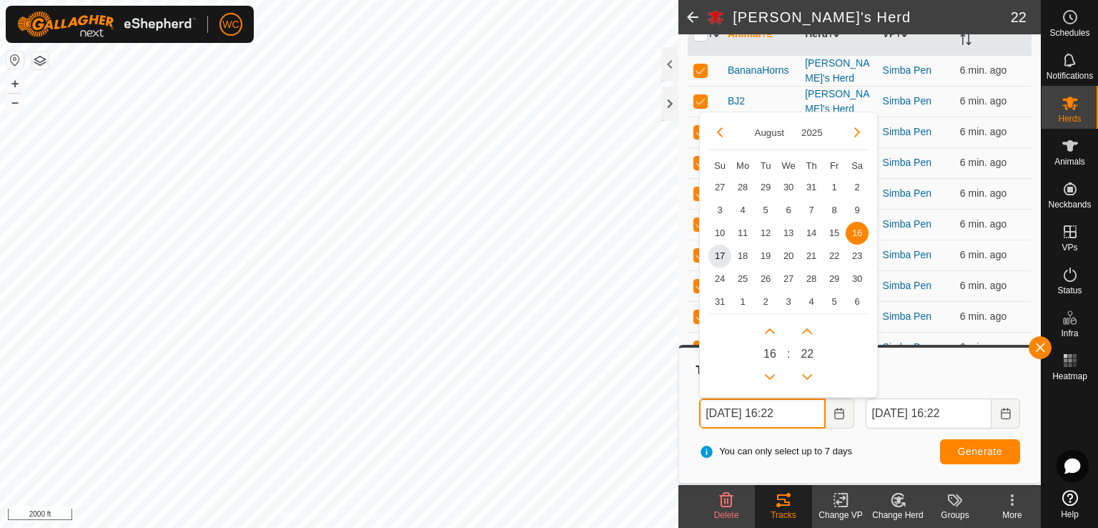
click at [734, 413] on input "[DATE] 16:22" at bounding box center [762, 413] width 126 height 30
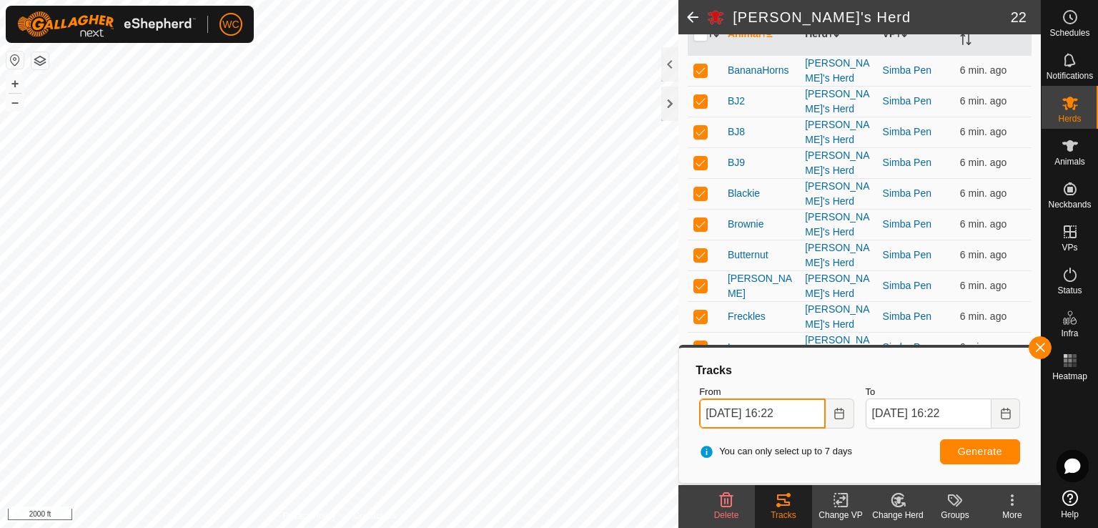
type input "[DATE] 16:22"
click at [945, 455] on button "Generate" at bounding box center [980, 451] width 80 height 25
click at [701, 64] on p-checkbox at bounding box center [701, 69] width 14 height 11
checkbox input "false"
click at [704, 95] on p-checkbox at bounding box center [701, 100] width 14 height 11
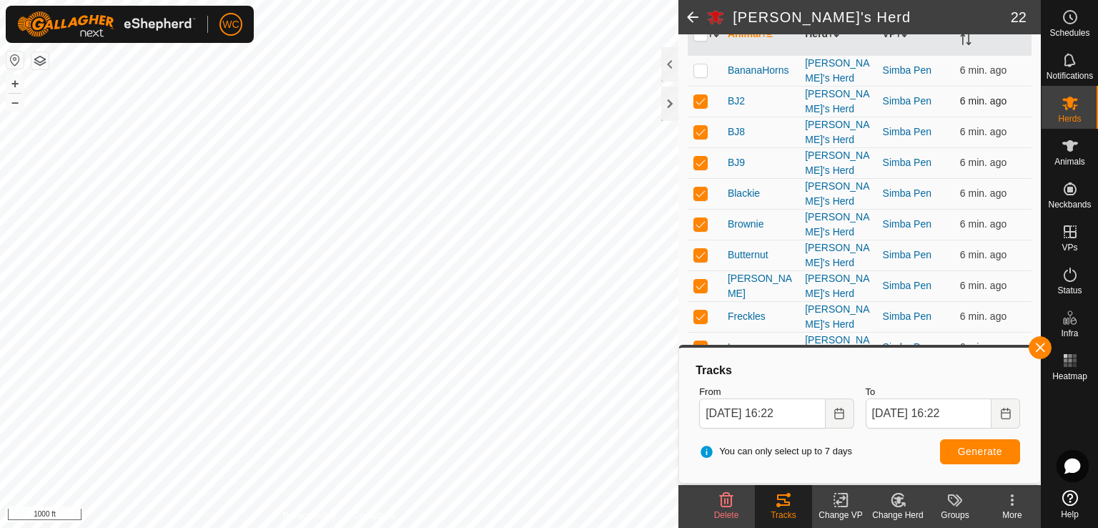
checkbox input "false"
click at [701, 127] on p-checkbox at bounding box center [701, 131] width 14 height 11
checkbox input "false"
click at [701, 158] on p-checkbox at bounding box center [701, 162] width 14 height 11
checkbox input "false"
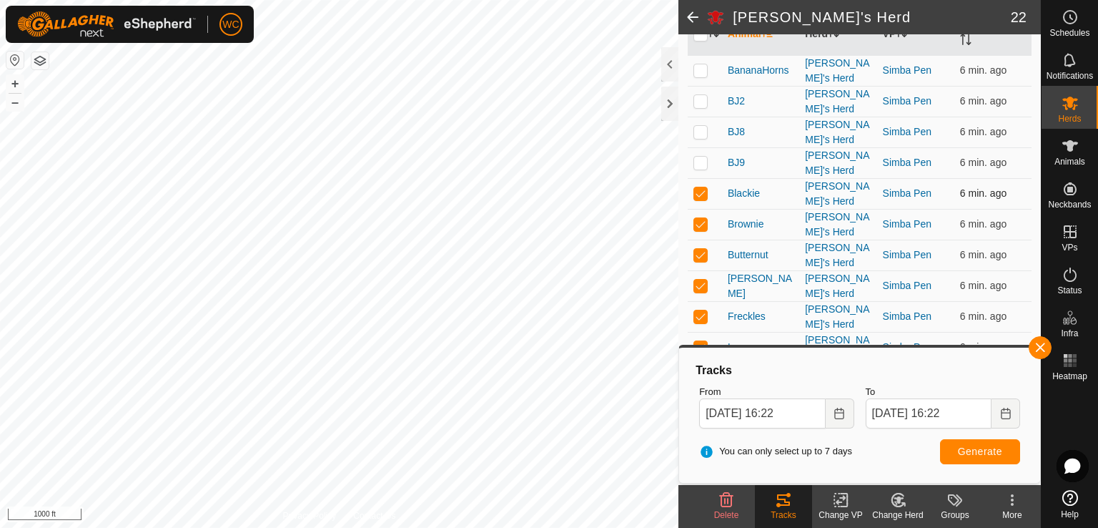
click at [702, 187] on p-checkbox at bounding box center [701, 192] width 14 height 11
checkbox input "false"
click at [702, 218] on p-checkbox at bounding box center [701, 223] width 14 height 11
checkbox input "false"
click at [699, 240] on td at bounding box center [705, 255] width 34 height 31
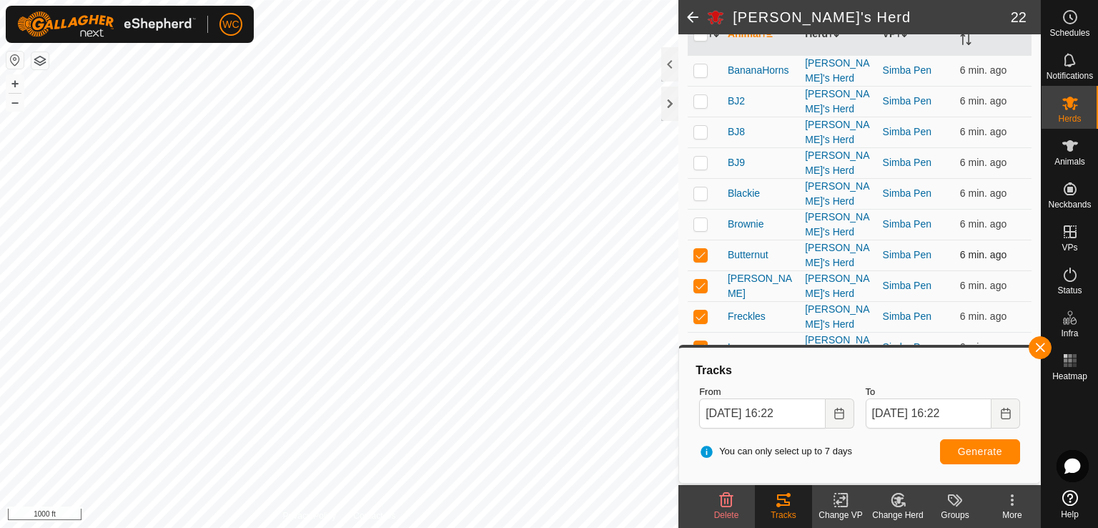
checkbox input "false"
click at [701, 280] on p-checkbox at bounding box center [701, 285] width 14 height 11
checkbox input "false"
click at [703, 310] on p-checkbox at bounding box center [701, 315] width 14 height 11
checkbox input "false"
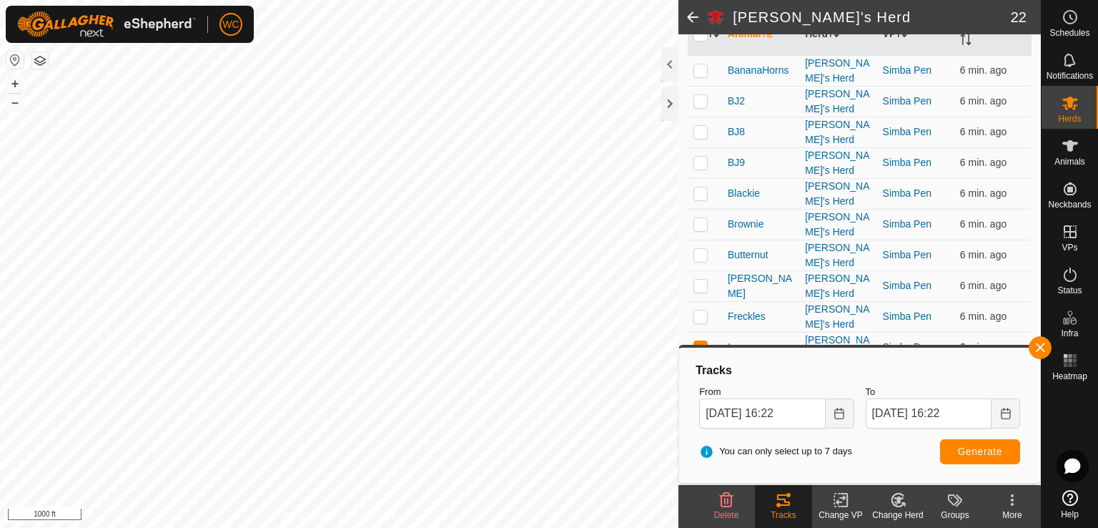
click at [704, 341] on p-checkbox at bounding box center [701, 346] width 14 height 11
checkbox input "false"
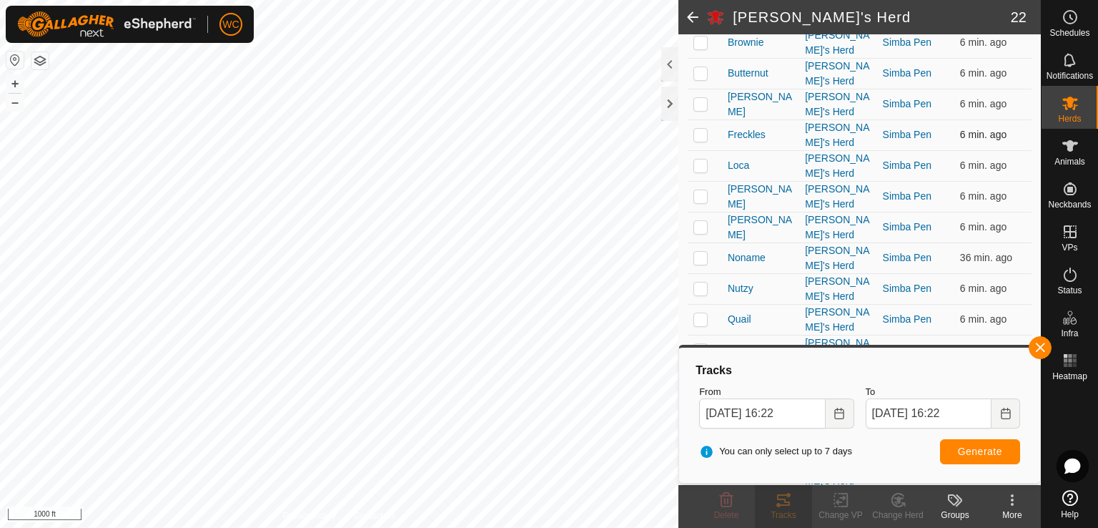
scroll to position [374, 0]
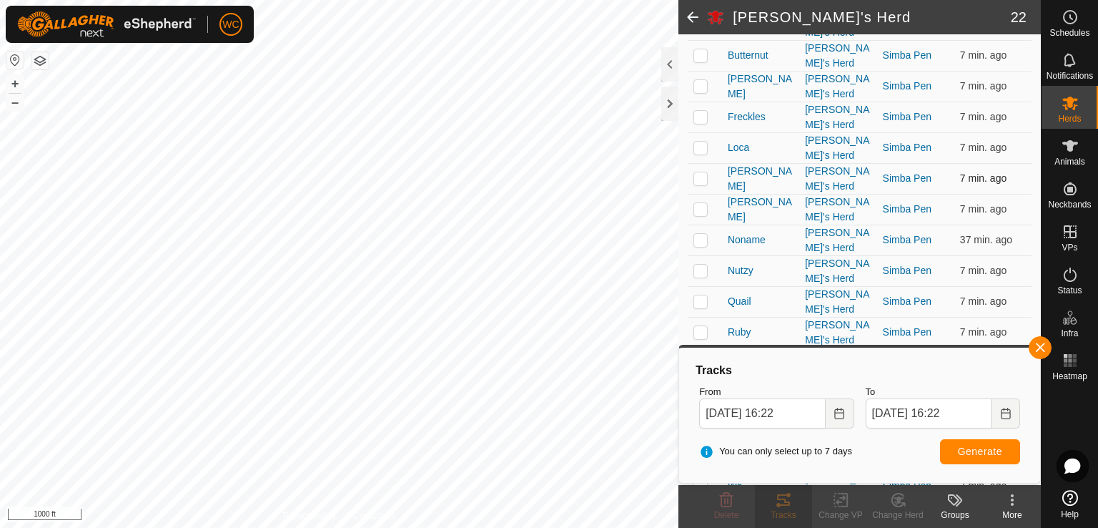
click at [698, 172] on p-checkbox at bounding box center [701, 177] width 14 height 11
checkbox input "true"
click at [704, 203] on p-checkbox at bounding box center [701, 208] width 14 height 11
checkbox input "true"
click at [702, 234] on p-checkbox at bounding box center [701, 239] width 14 height 11
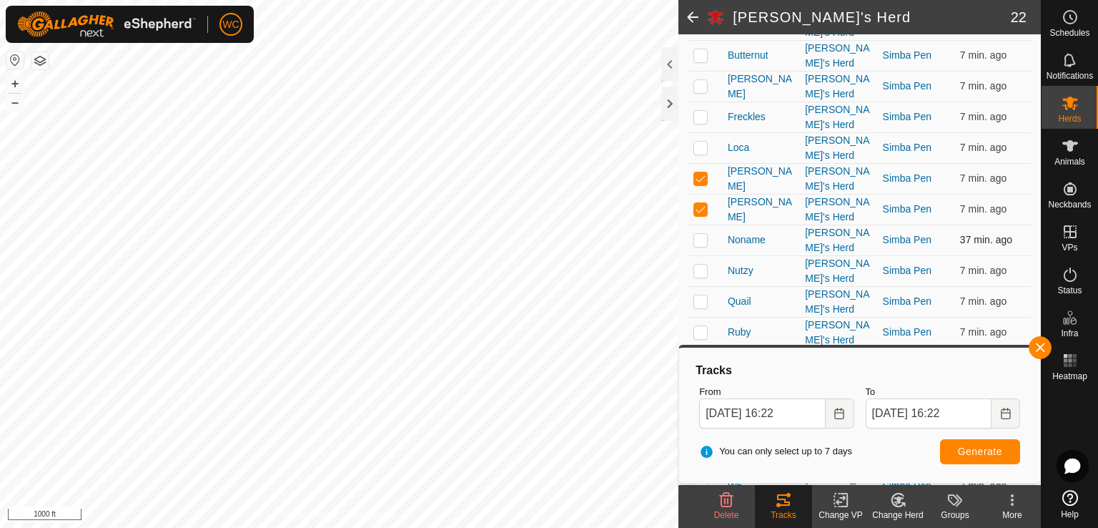
checkbox input "true"
click at [701, 255] on td at bounding box center [705, 270] width 34 height 31
checkbox input "true"
click at [704, 295] on p-checkbox at bounding box center [701, 300] width 14 height 11
checkbox input "true"
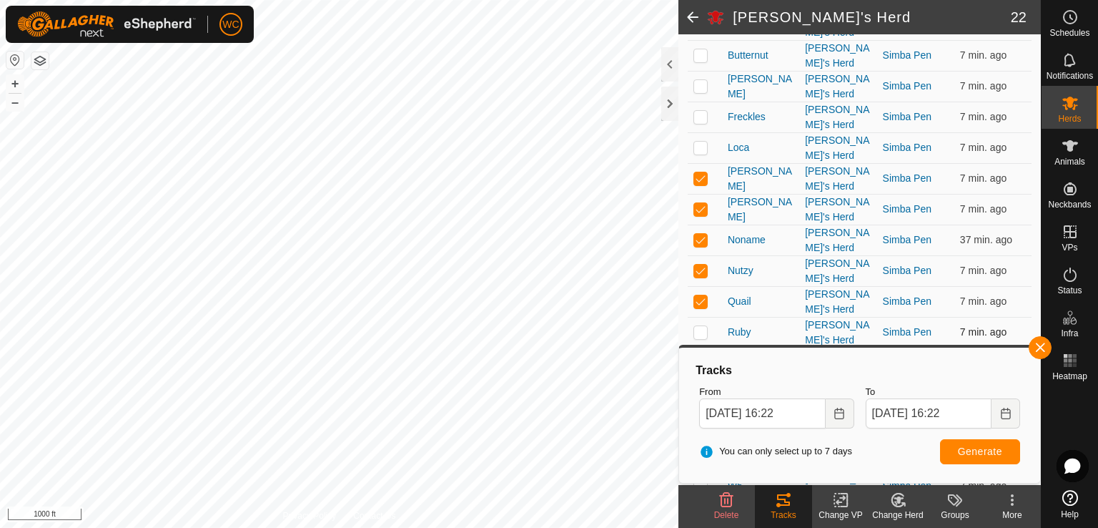
click at [709, 317] on td at bounding box center [705, 332] width 34 height 31
click at [701, 317] on td at bounding box center [705, 332] width 34 height 31
checkbox input "false"
click at [702, 357] on p-checkbox at bounding box center [701, 362] width 14 height 11
checkbox input "true"
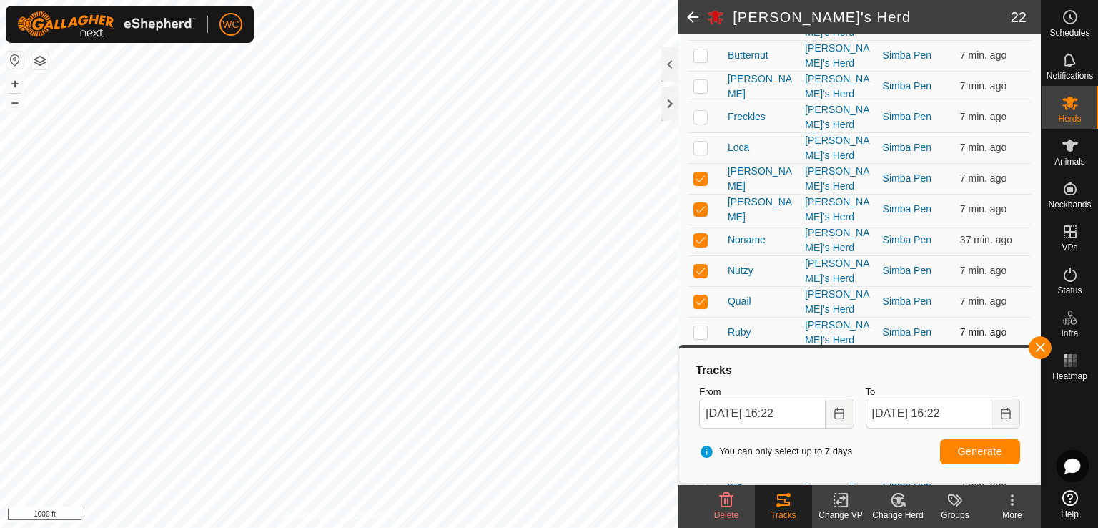
click at [701, 326] on p-checkbox at bounding box center [701, 331] width 14 height 11
checkbox input "true"
click at [970, 455] on span "Generate" at bounding box center [980, 450] width 44 height 11
click at [697, 24] on span at bounding box center [693, 17] width 29 height 34
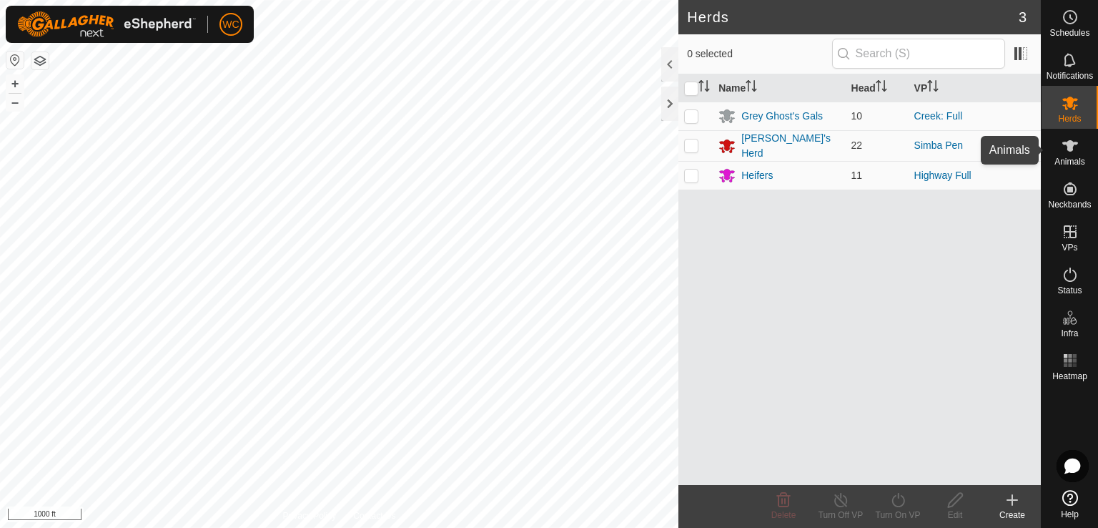
click at [1064, 144] on icon at bounding box center [1070, 145] width 17 height 17
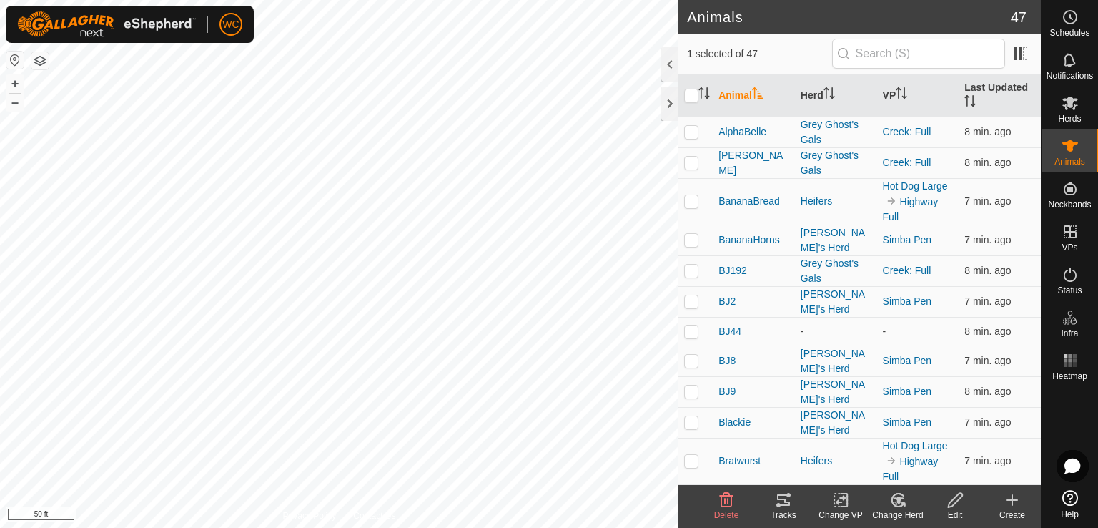
click at [892, 506] on icon at bounding box center [899, 499] width 18 height 17
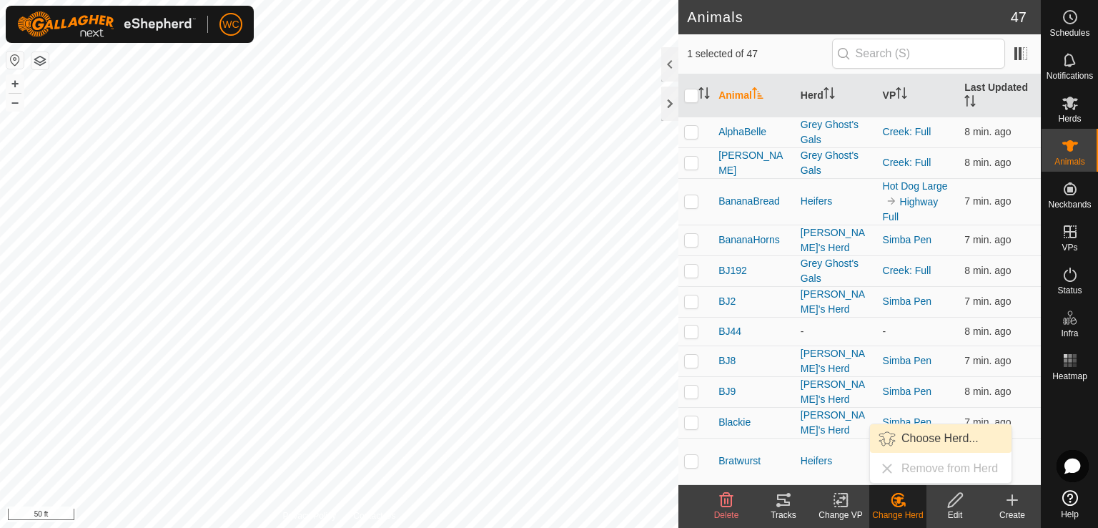
click at [911, 442] on link "Choose Herd..." at bounding box center [941, 438] width 142 height 29
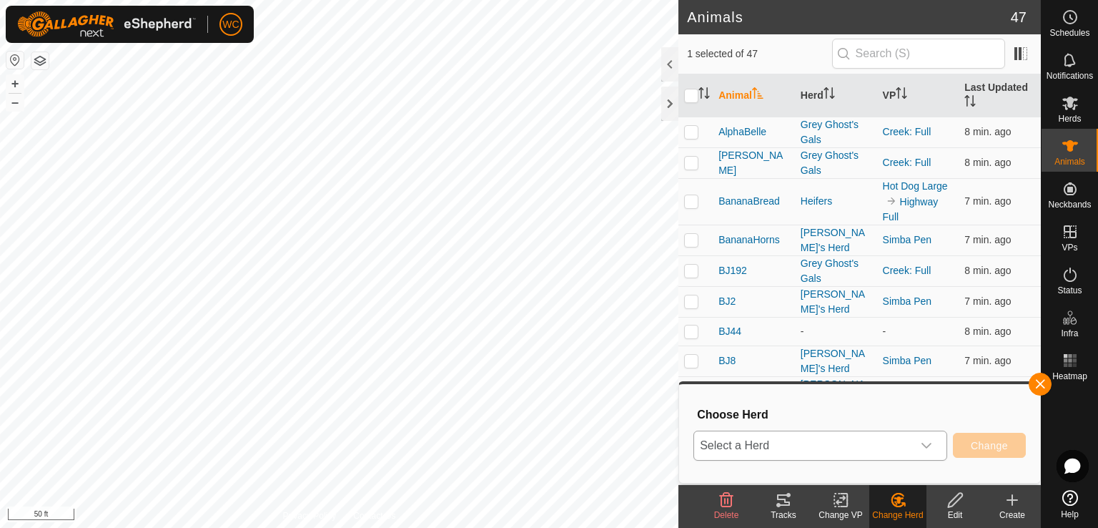
click at [839, 445] on span "Select a Herd" at bounding box center [803, 445] width 218 height 29
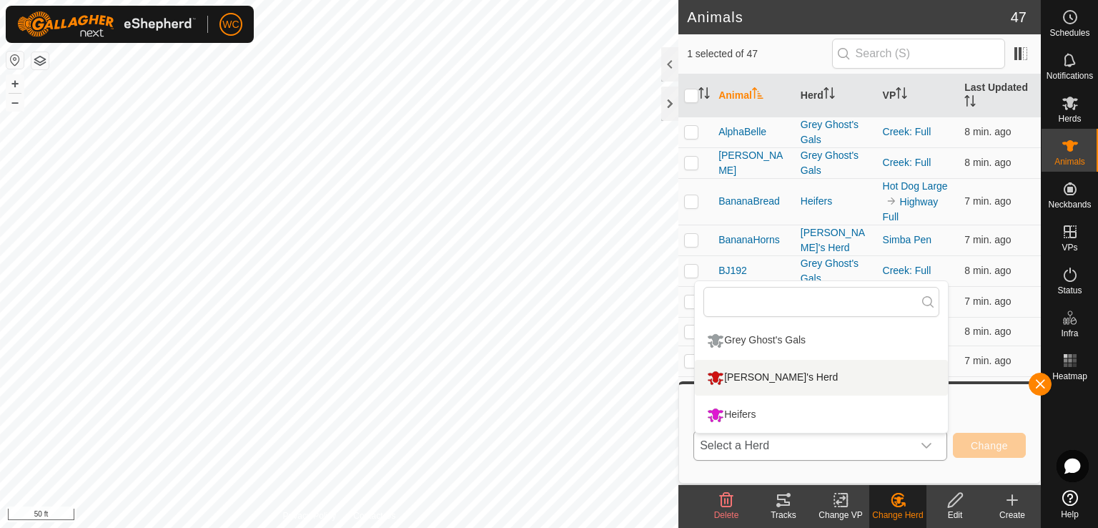
click at [770, 387] on li "[PERSON_NAME]'s Herd" at bounding box center [821, 378] width 253 height 36
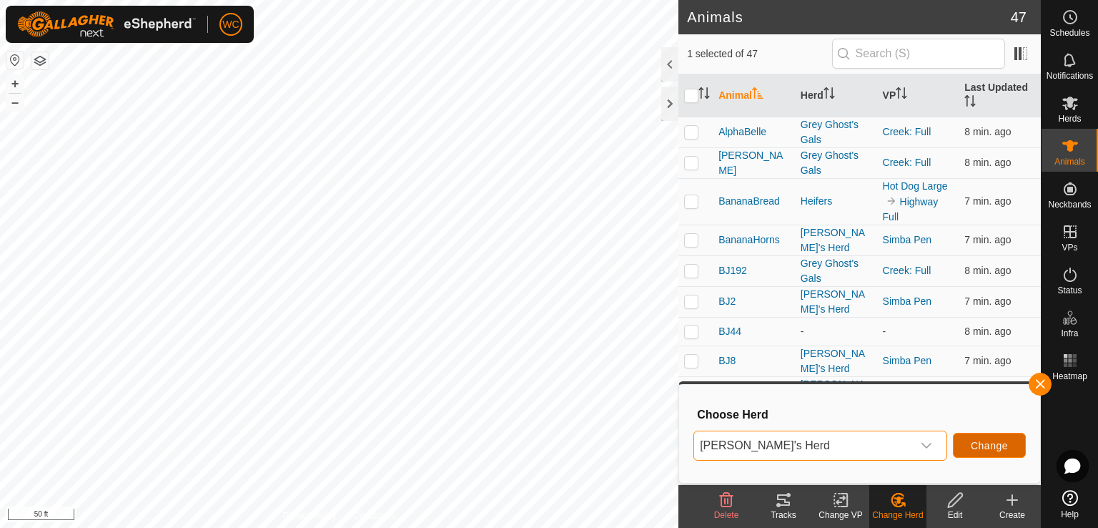
click at [984, 445] on span "Change" at bounding box center [989, 445] width 37 height 11
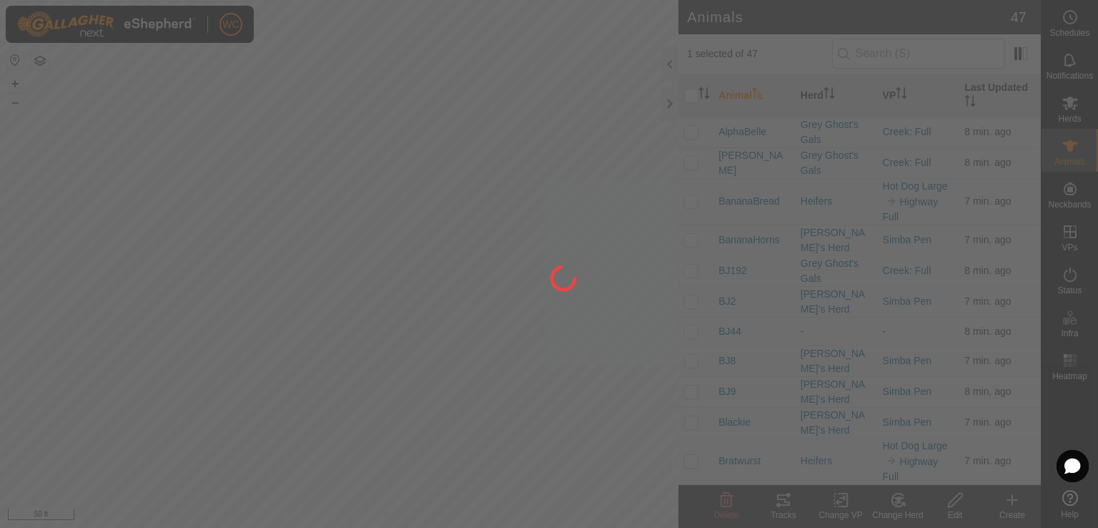
checkbox input "false"
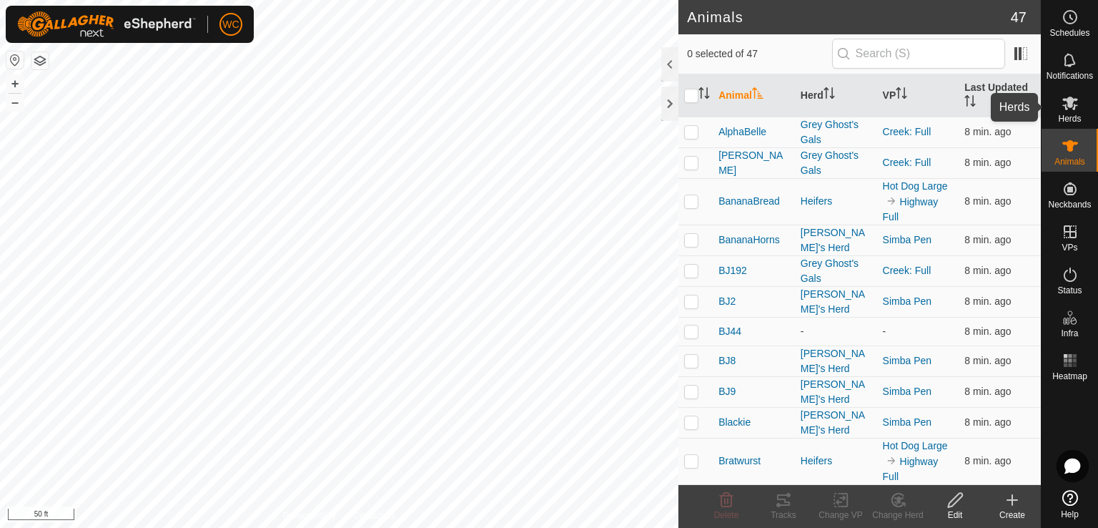
click at [1070, 114] on span "Herds" at bounding box center [1069, 118] width 23 height 9
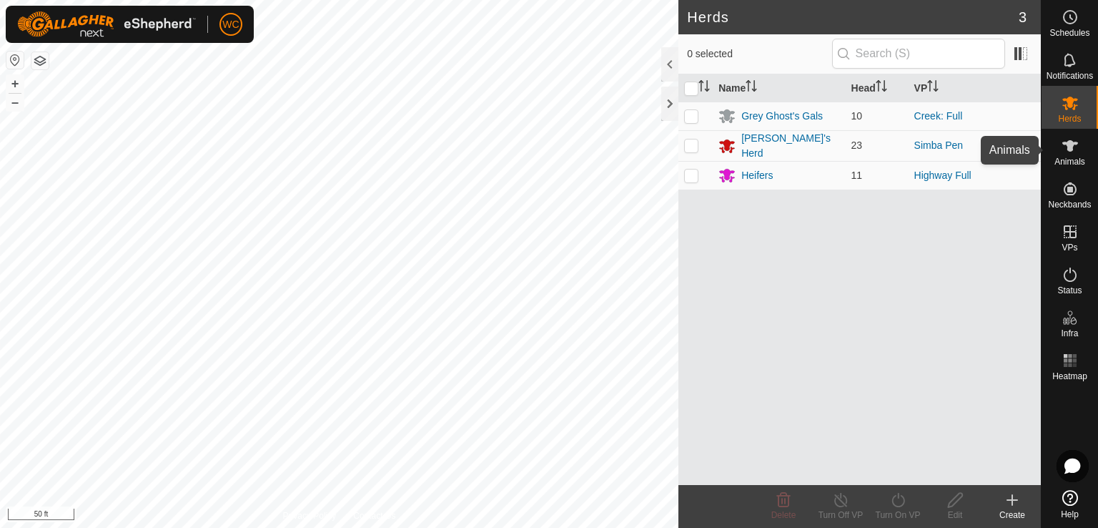
click at [1069, 155] on div "Animals" at bounding box center [1070, 150] width 56 height 43
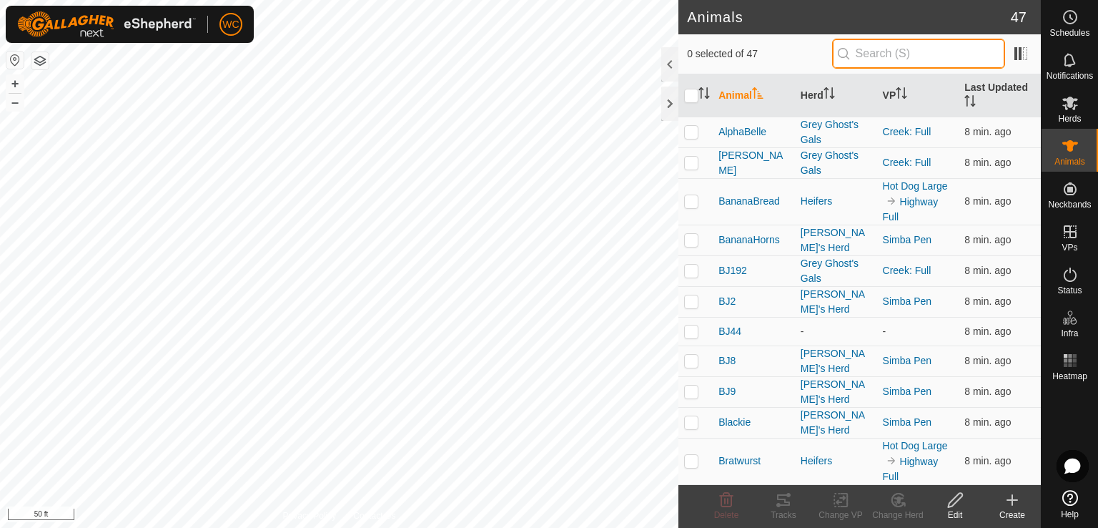
click at [875, 55] on input "text" at bounding box center [918, 54] width 173 height 30
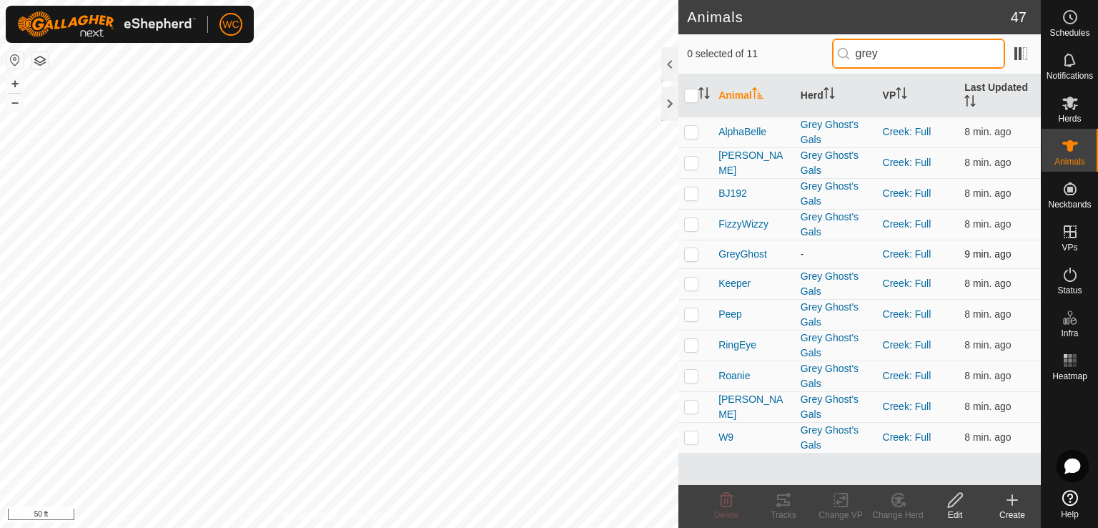
type input "grey"
click at [691, 248] on p-checkbox at bounding box center [691, 253] width 14 height 11
click at [834, 503] on rect at bounding box center [840, 499] width 13 height 13
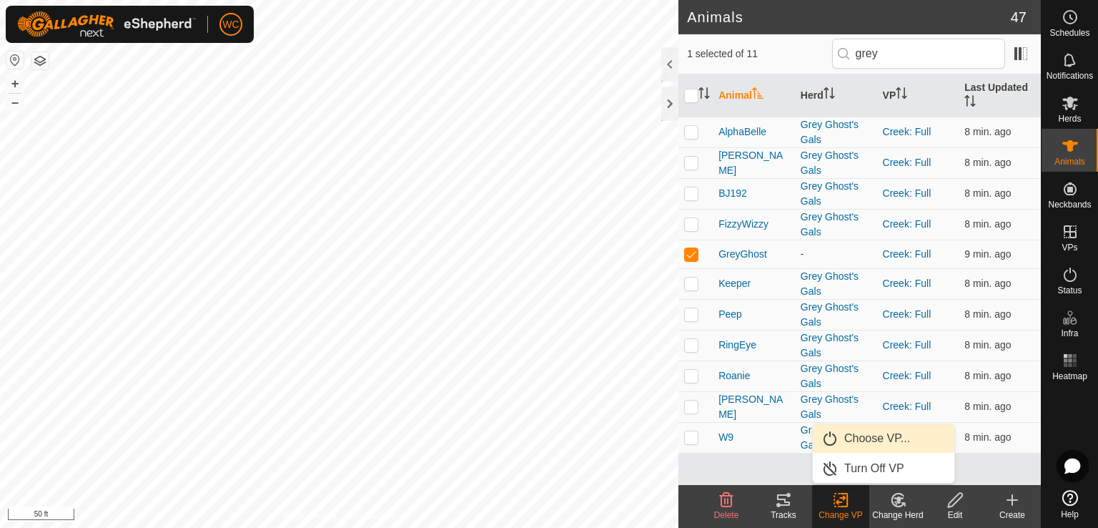
click at [870, 443] on link "Choose VP..." at bounding box center [884, 438] width 142 height 29
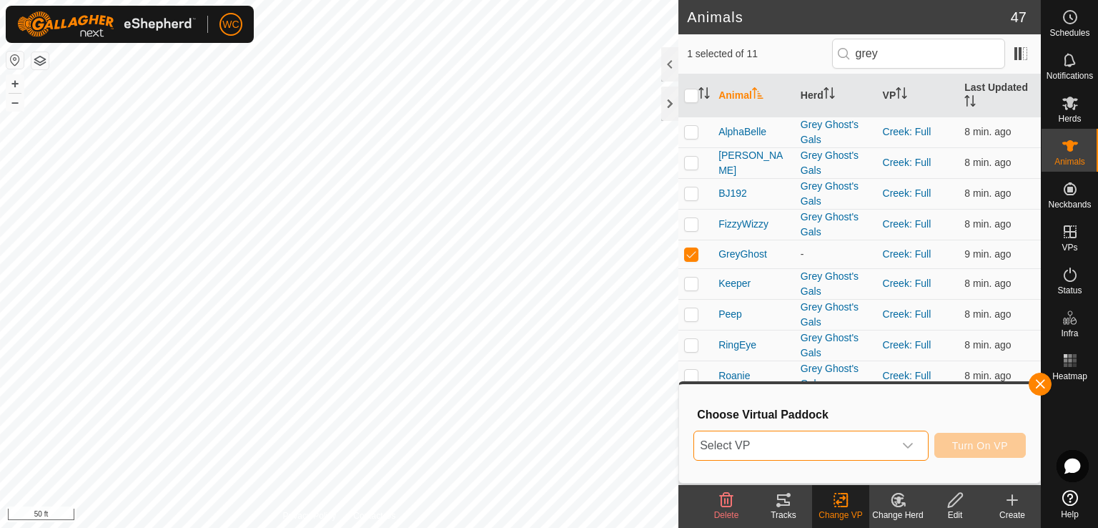
click at [854, 448] on span "Select VP" at bounding box center [793, 445] width 199 height 29
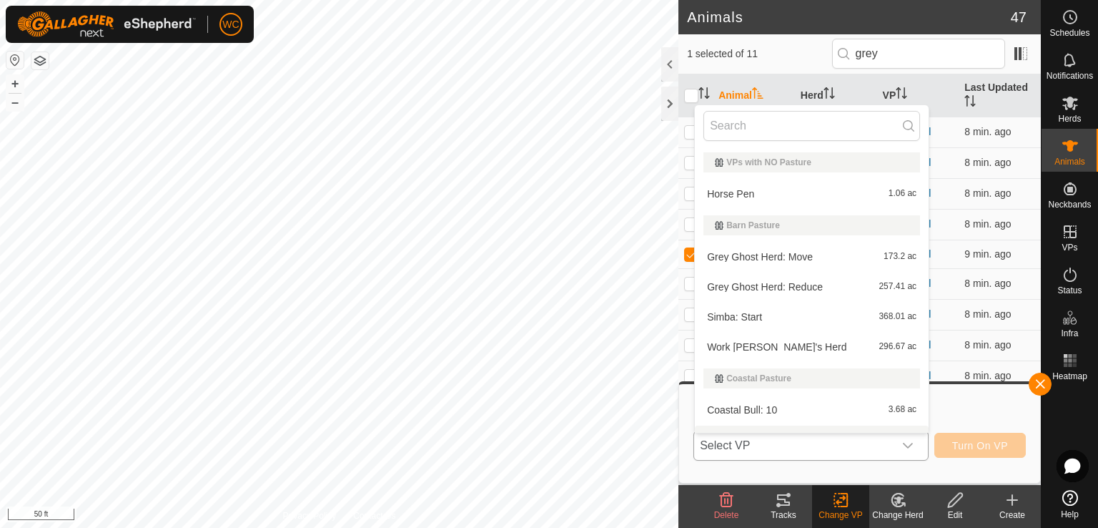
scroll to position [21, 0]
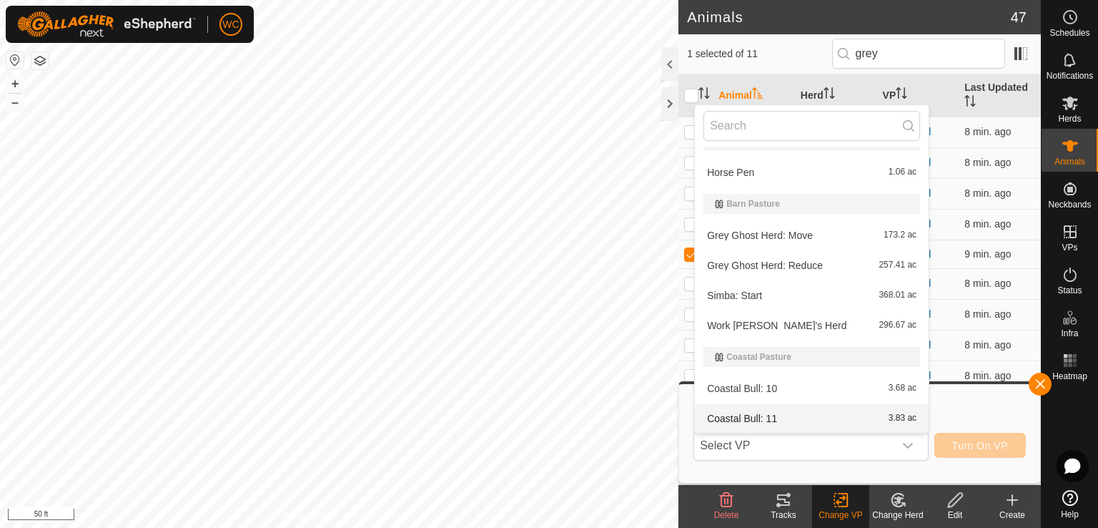
click at [887, 493] on change-mob-svg-icon at bounding box center [898, 499] width 57 height 17
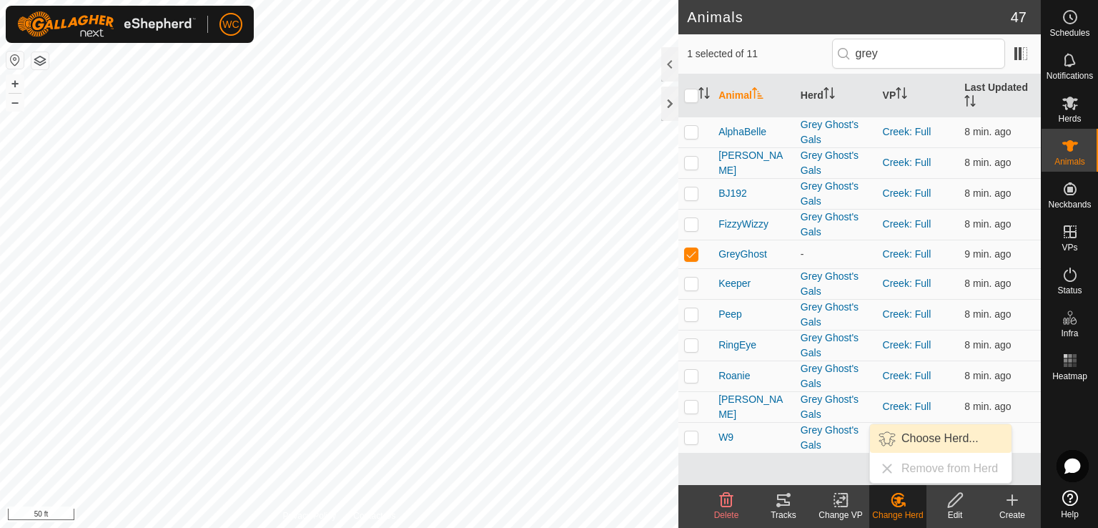
click at [912, 443] on link "Choose Herd..." at bounding box center [941, 438] width 142 height 29
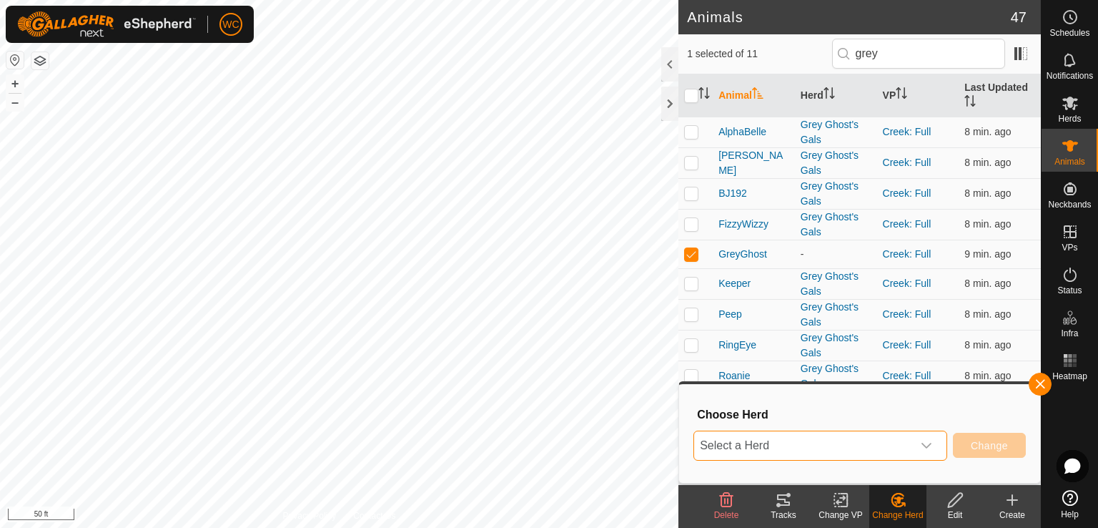
click at [860, 438] on span "Select a Herd" at bounding box center [803, 445] width 218 height 29
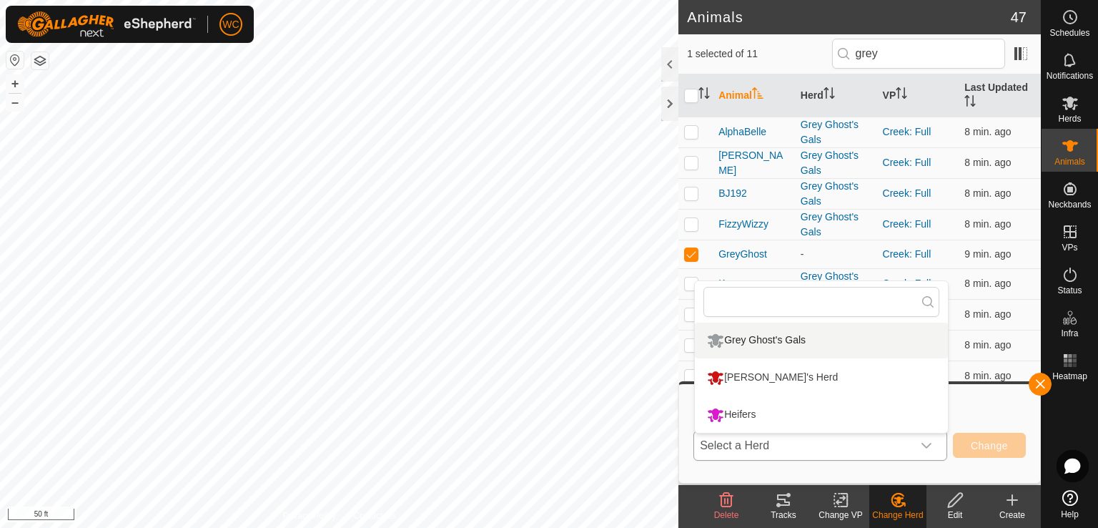
click at [796, 336] on li "Grey Ghost's Gals" at bounding box center [821, 340] width 253 height 36
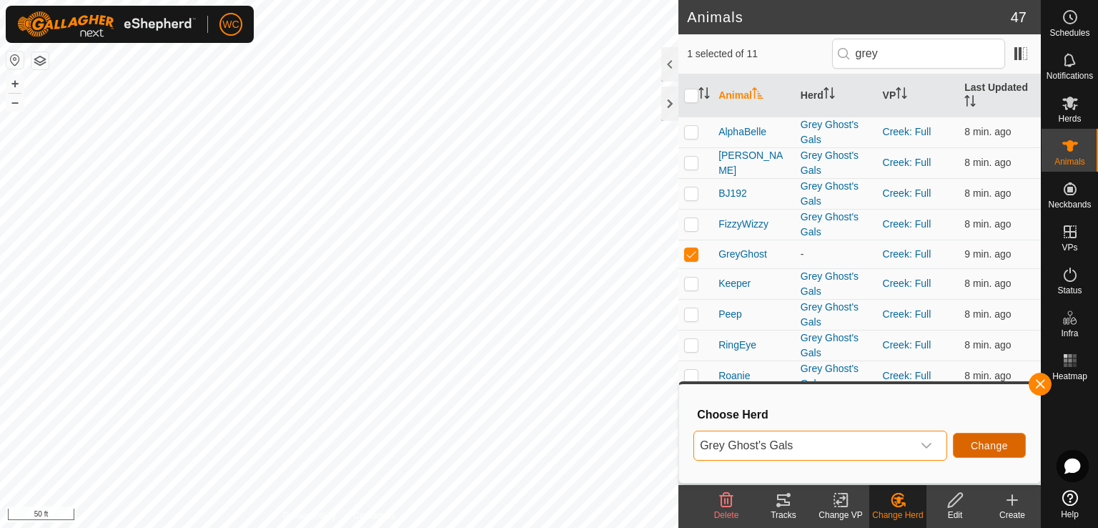
click at [988, 450] on span "Change" at bounding box center [989, 445] width 37 height 11
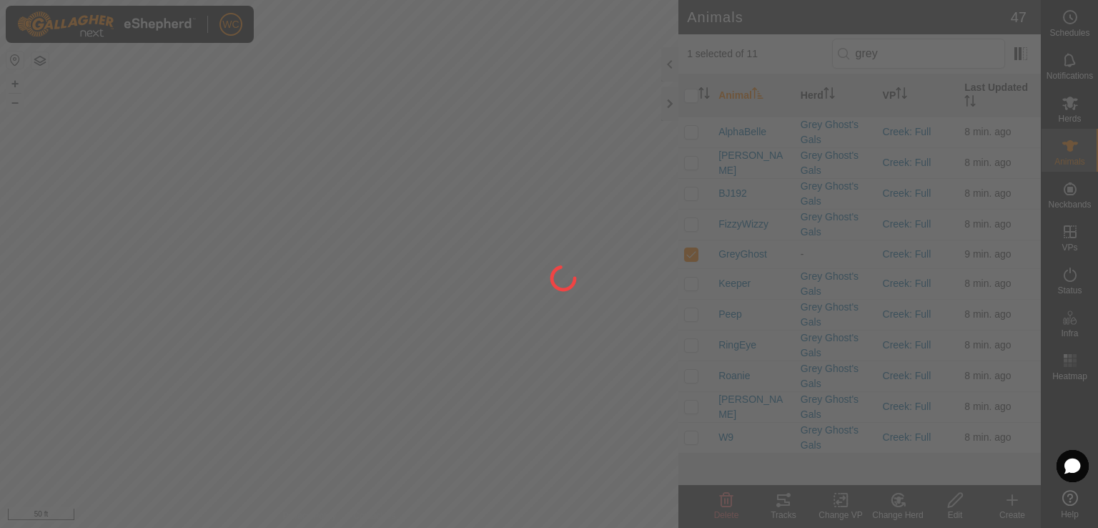
checkbox input "false"
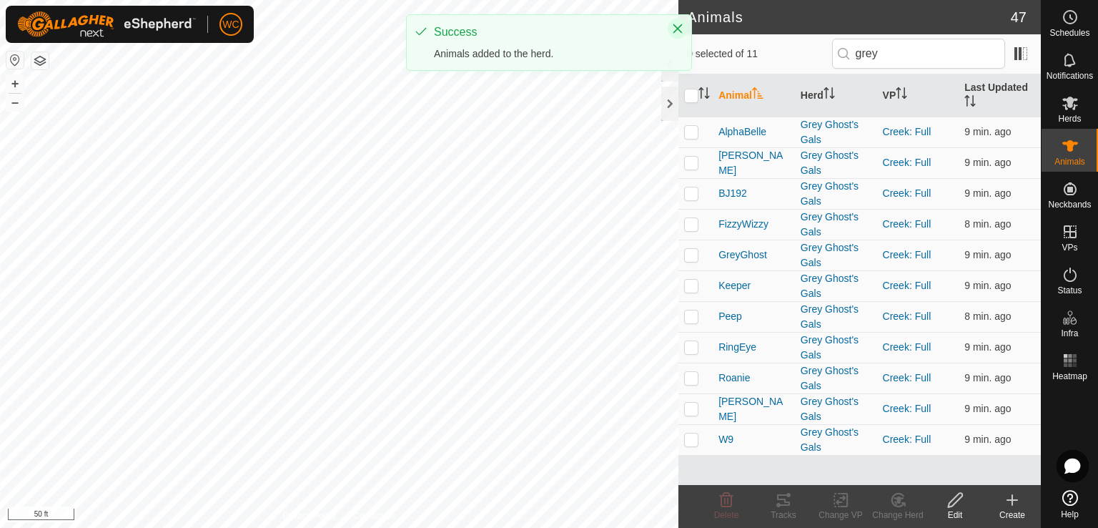
click at [673, 31] on icon "Close" at bounding box center [677, 28] width 11 height 11
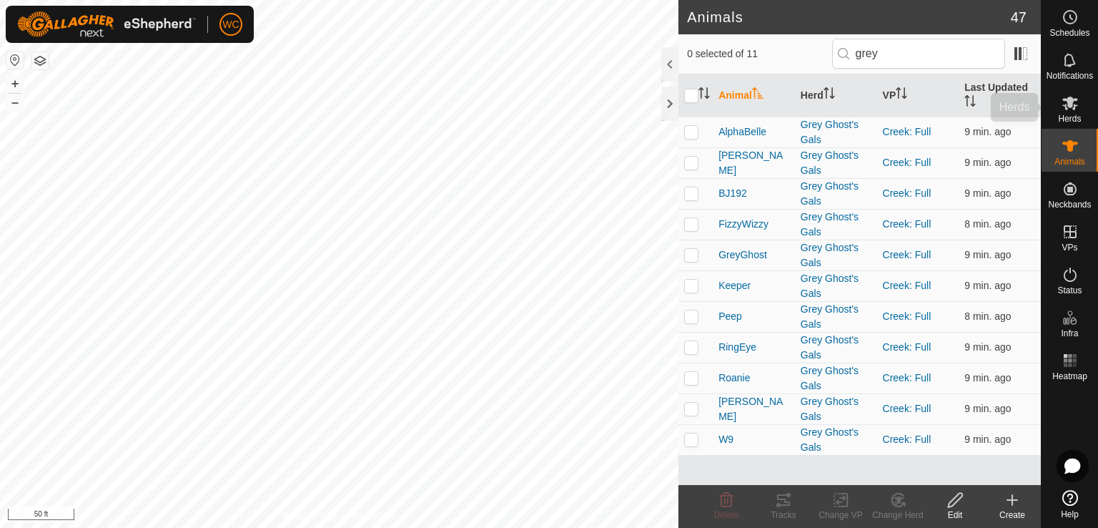
click at [1069, 94] on icon at bounding box center [1070, 102] width 17 height 17
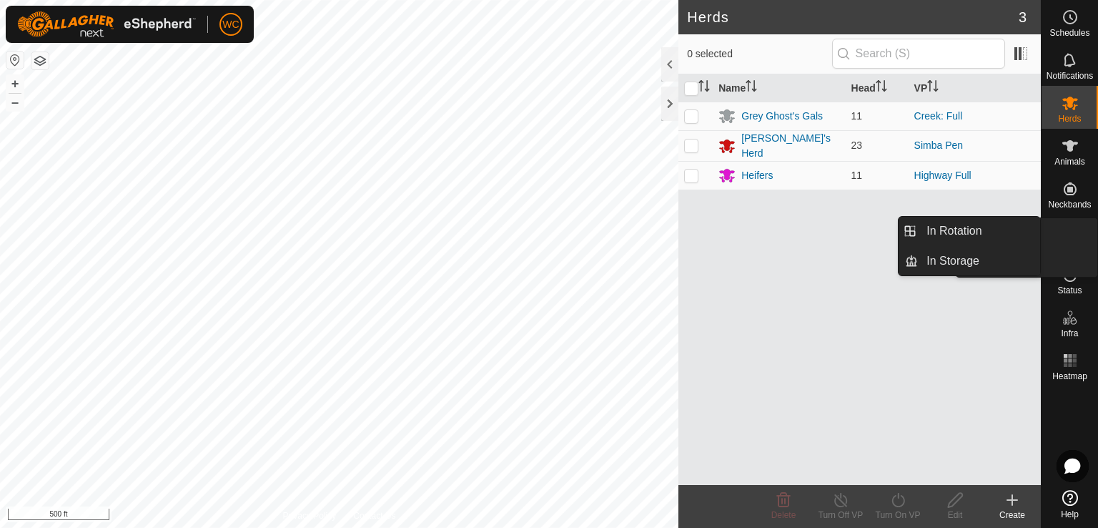
click at [1073, 230] on icon at bounding box center [1070, 231] width 17 height 17
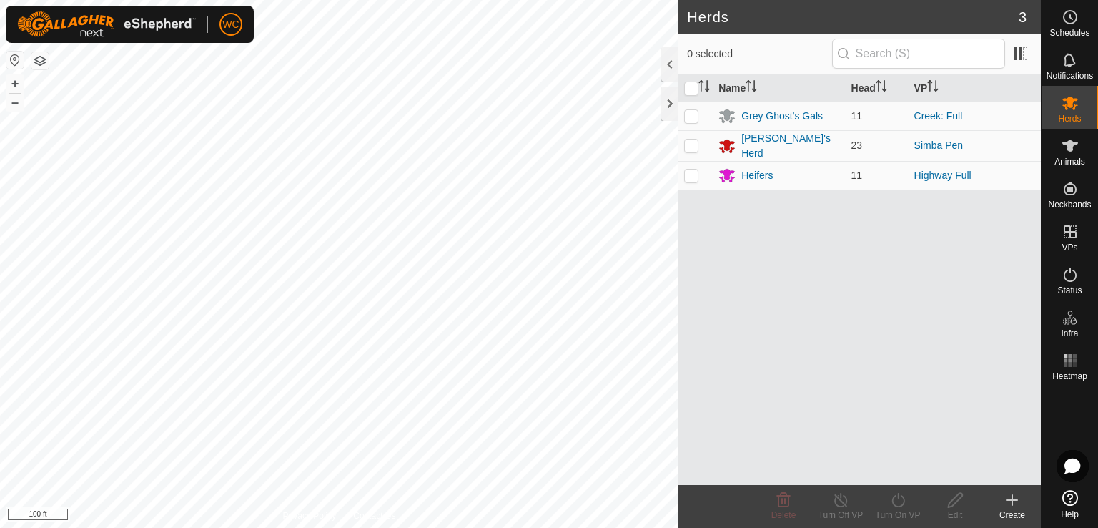
click at [1018, 508] on div "Create" at bounding box center [1012, 514] width 57 height 13
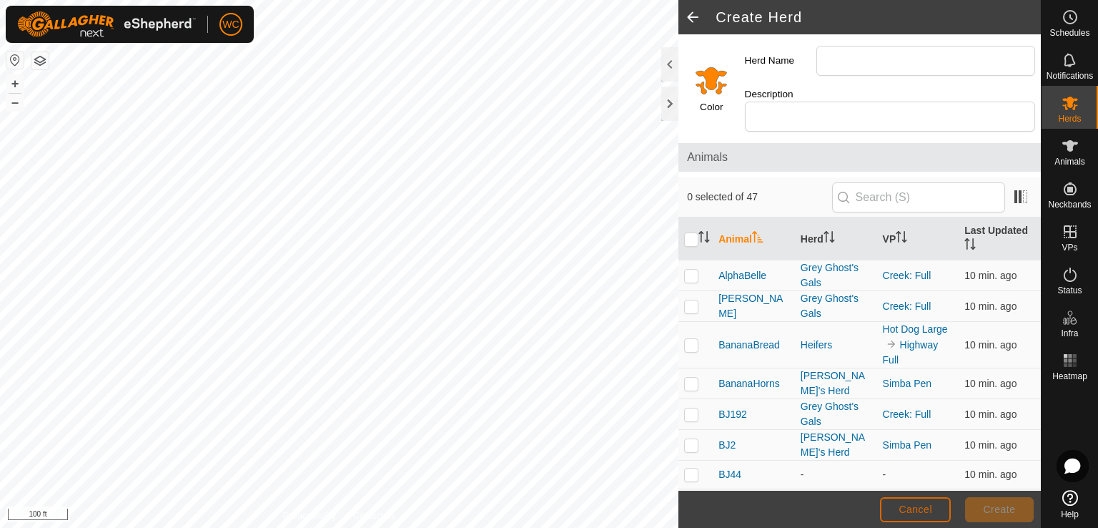
click at [901, 507] on span "Cancel" at bounding box center [916, 508] width 34 height 11
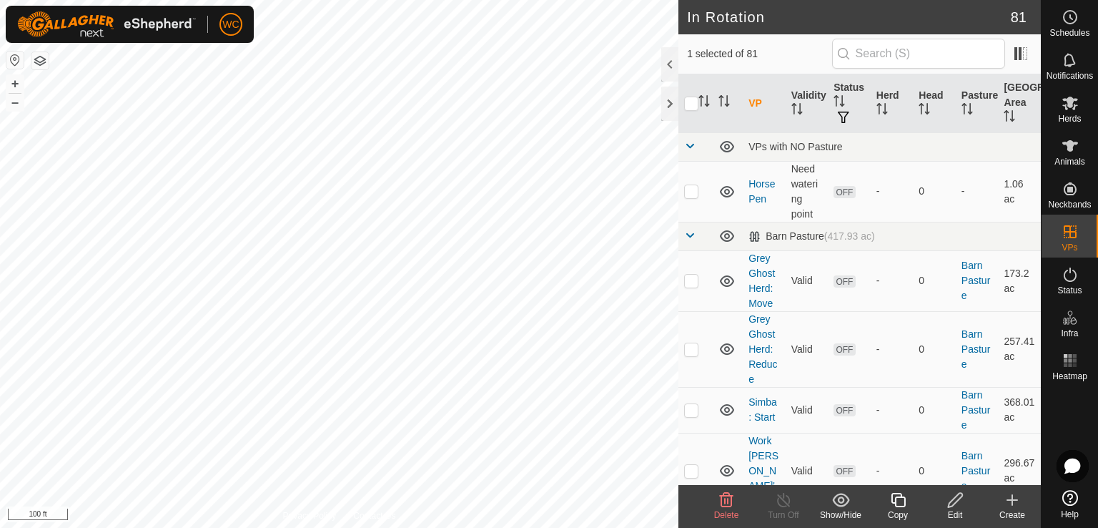
checkbox input "false"
checkbox input "true"
checkbox input "false"
checkbox input "true"
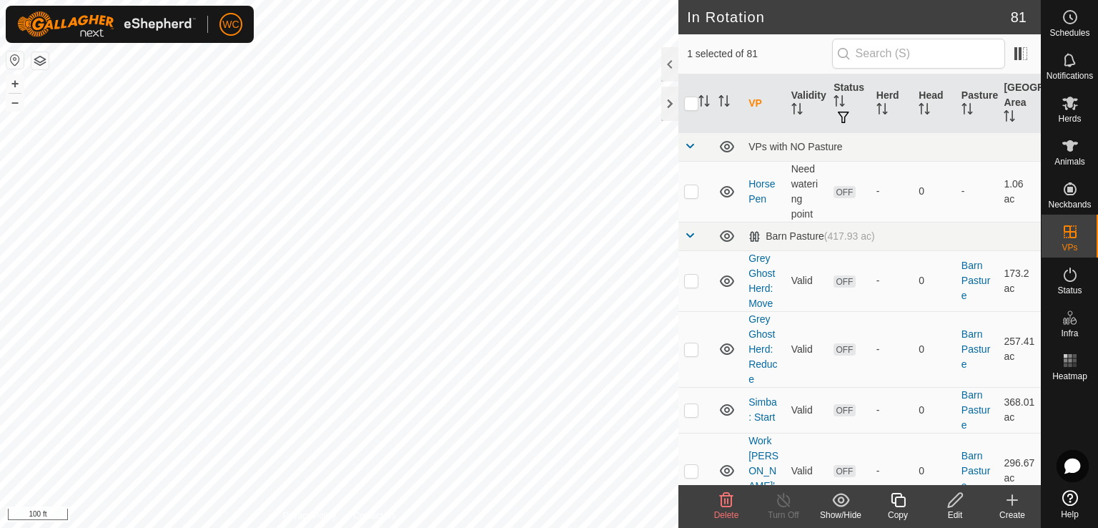
checkbox input "false"
checkbox input "true"
click at [1015, 505] on icon at bounding box center [1012, 499] width 17 height 17
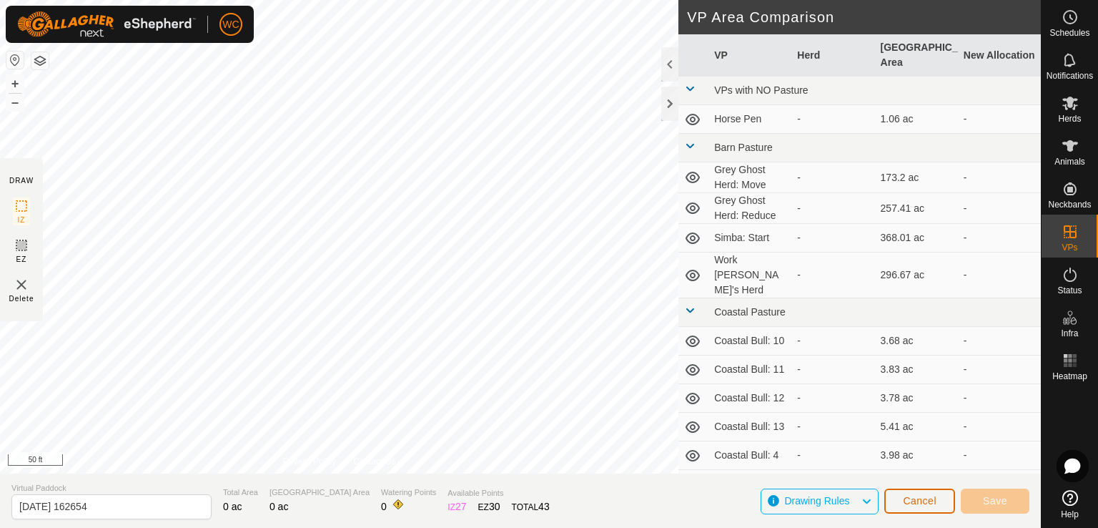
click at [923, 500] on span "Cancel" at bounding box center [920, 500] width 34 height 11
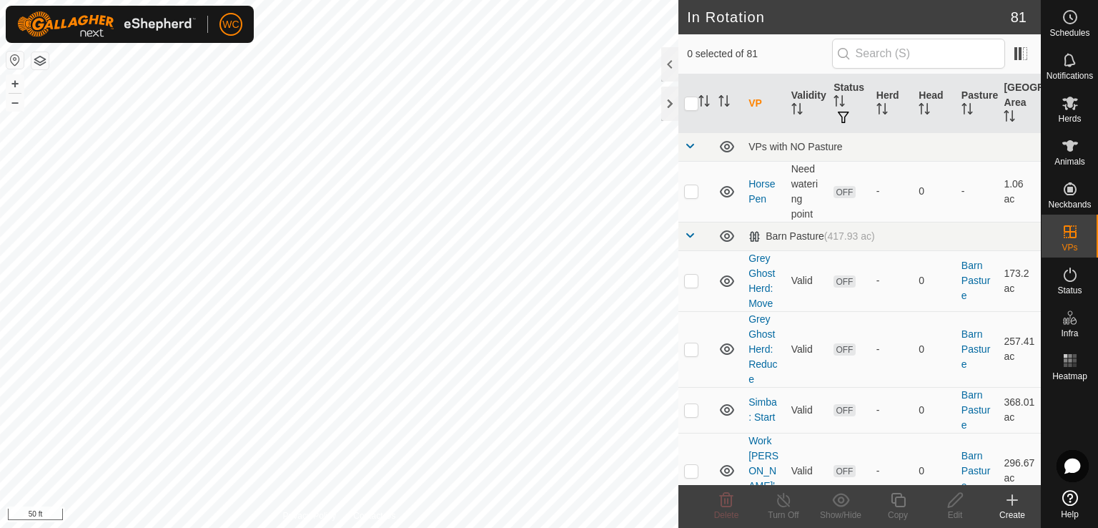
click at [1010, 503] on icon at bounding box center [1012, 499] width 17 height 17
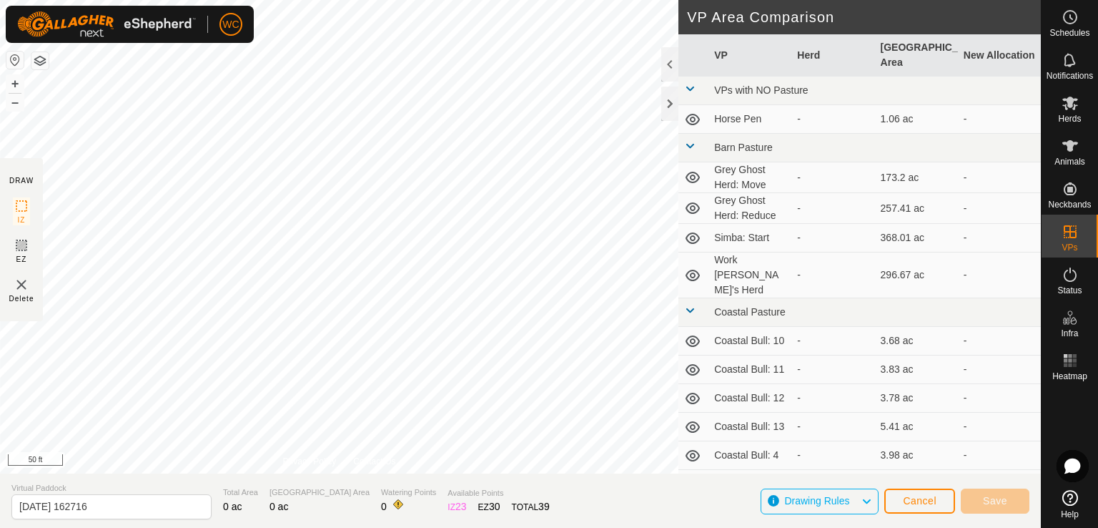
click at [37, 312] on div "DRAW IZ EZ Delete Privacy Policy Contact Us + – ⇧ i 50 ft VP Area Comparison VP…" at bounding box center [520, 236] width 1041 height 473
click at [0, 275] on div "DRAW IZ EZ Delete Privacy Policy Contact Us + – ⇧ i 50 ft VP Area Comparison VP…" at bounding box center [520, 236] width 1041 height 473
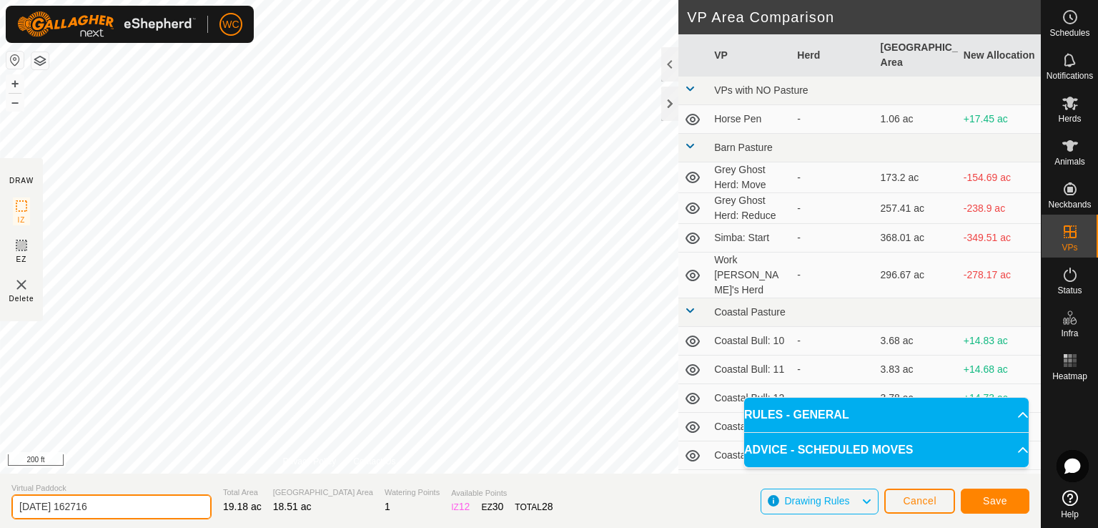
click at [0, 471] on div "DRAW IZ EZ Delete Privacy Policy Contact Us IZ interior angle must be larger th…" at bounding box center [520, 264] width 1041 height 528
type input "N"
type input "[PERSON_NAME]"
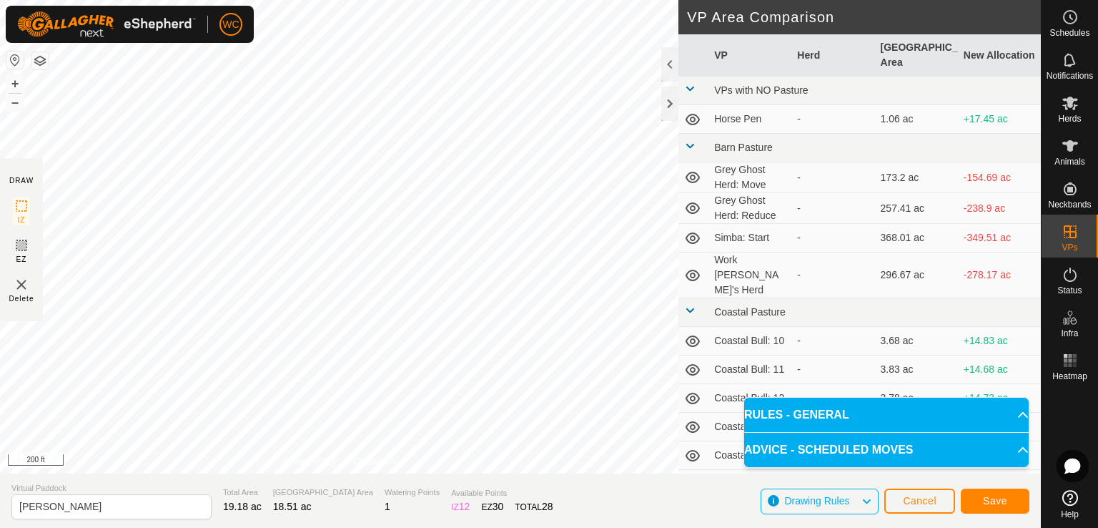
click at [694, 305] on span at bounding box center [689, 310] width 11 height 11
click at [687, 335] on link at bounding box center [689, 340] width 11 height 11
click at [688, 362] on span at bounding box center [689, 367] width 11 height 11
click at [692, 390] on span at bounding box center [689, 395] width 11 height 11
click at [689, 147] on span at bounding box center [689, 145] width 11 height 11
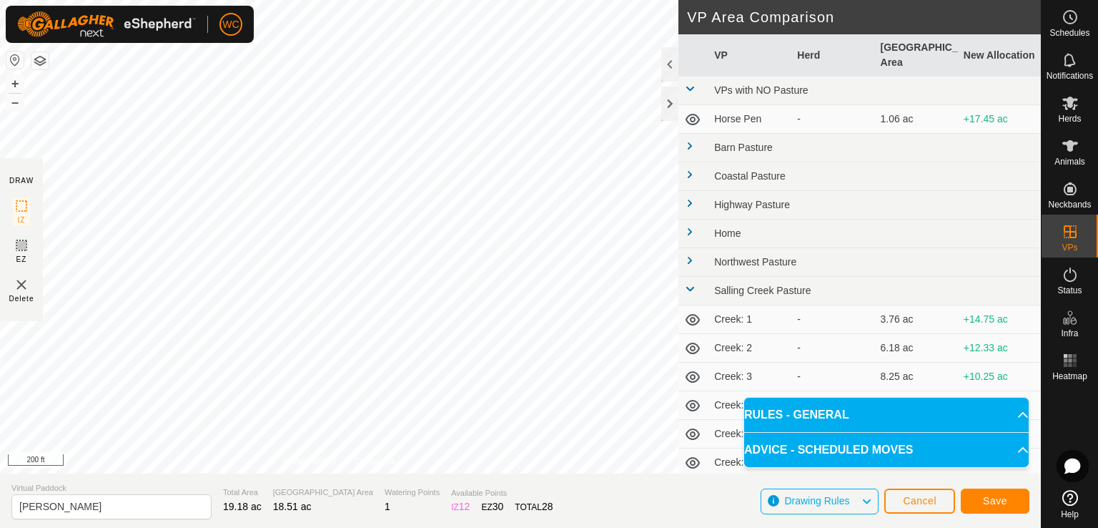
click at [691, 290] on span at bounding box center [689, 288] width 11 height 11
click at [687, 316] on span at bounding box center [689, 317] width 11 height 11
click at [692, 340] on span at bounding box center [689, 345] width 11 height 11
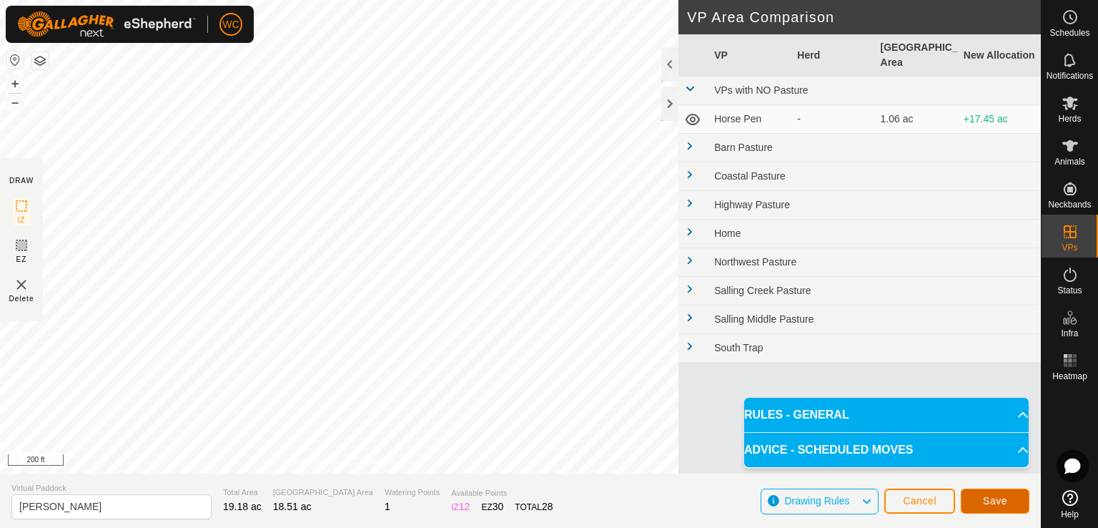
click at [987, 498] on span "Save" at bounding box center [995, 500] width 24 height 11
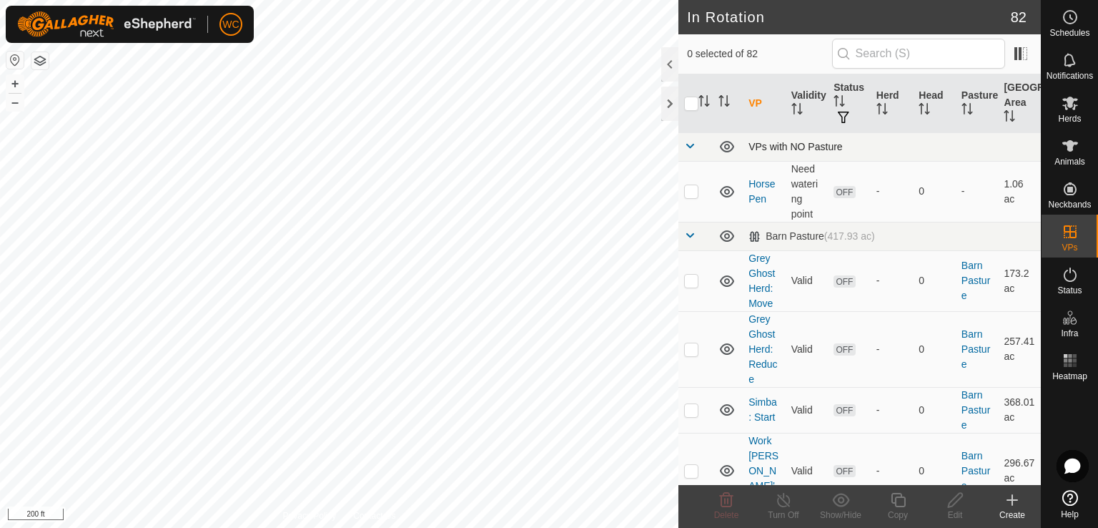
click at [689, 141] on span at bounding box center [689, 145] width 11 height 11
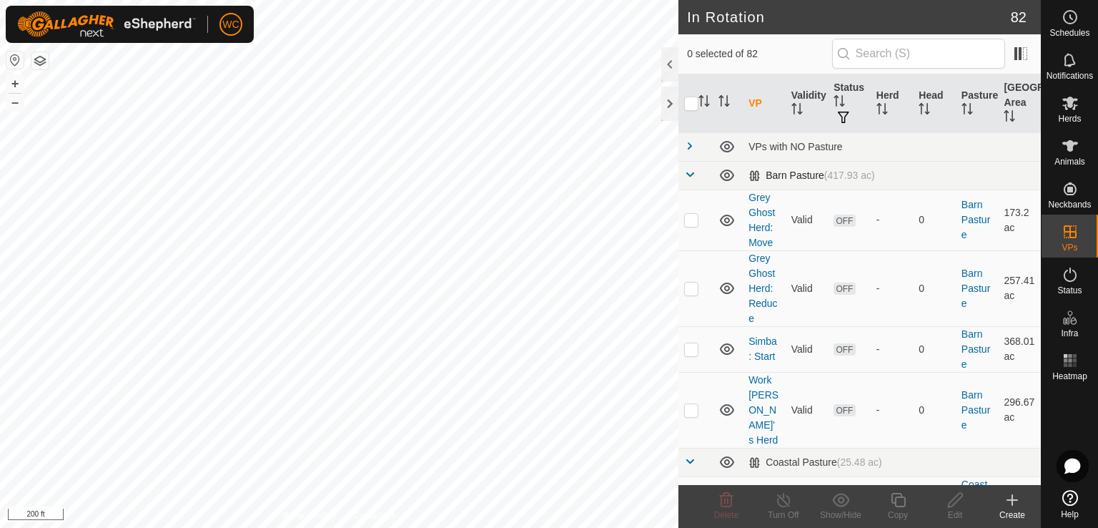
click at [689, 162] on td at bounding box center [696, 175] width 34 height 29
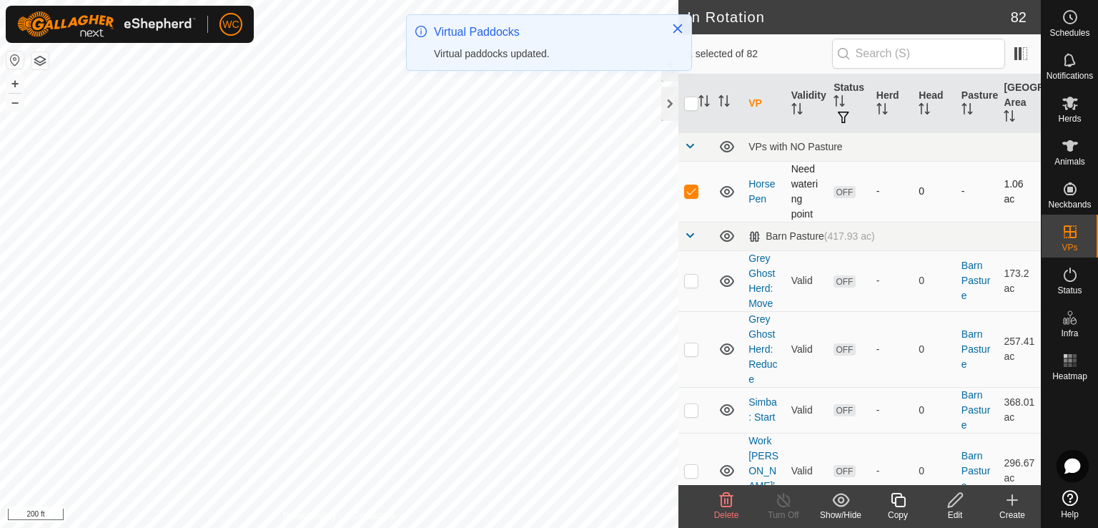
click at [692, 194] on p-checkbox at bounding box center [691, 190] width 14 height 11
checkbox input "false"
click at [690, 149] on span at bounding box center [689, 145] width 11 height 11
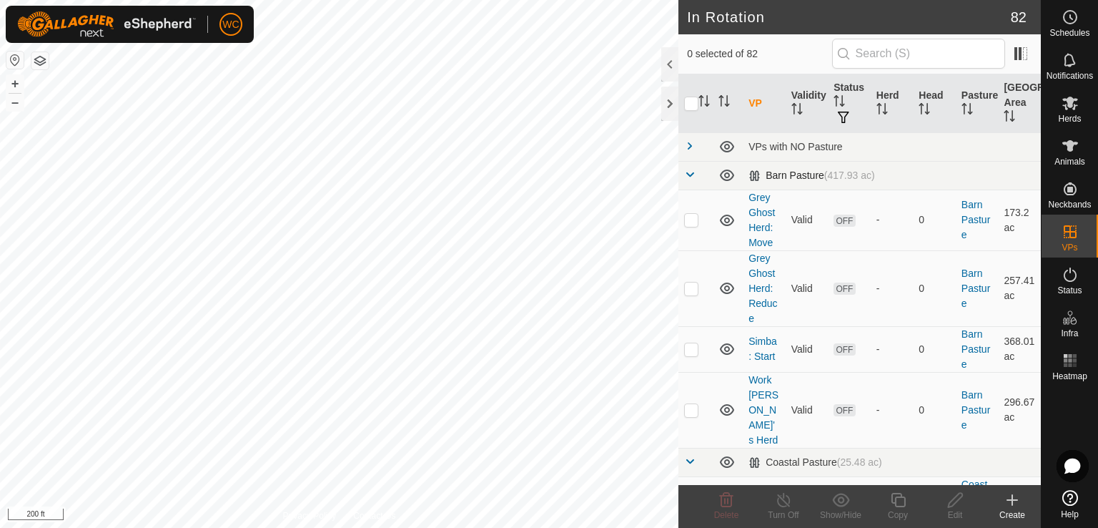
click at [695, 177] on span at bounding box center [689, 174] width 11 height 11
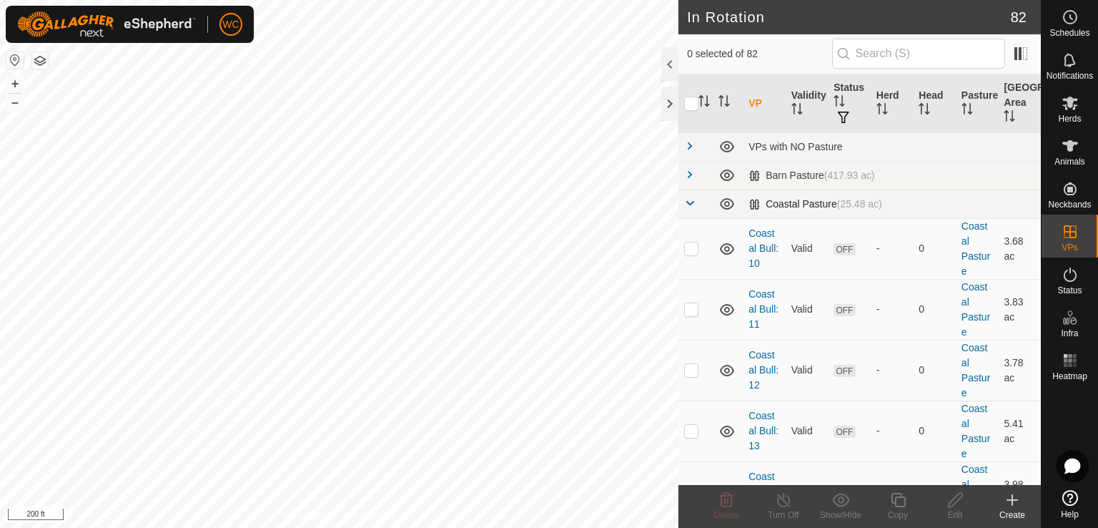
click at [689, 205] on span at bounding box center [689, 202] width 11 height 11
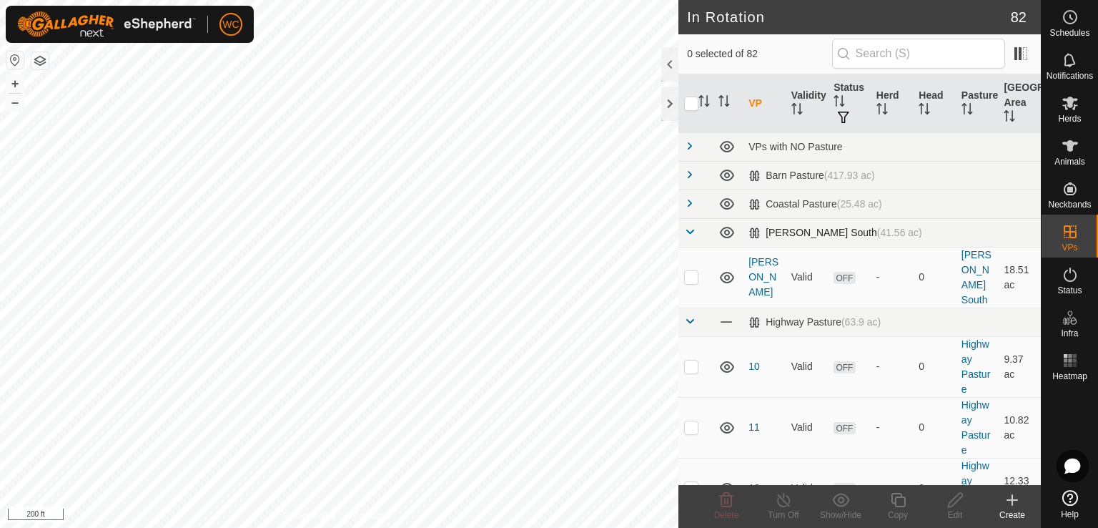
click at [688, 230] on span at bounding box center [689, 231] width 11 height 11
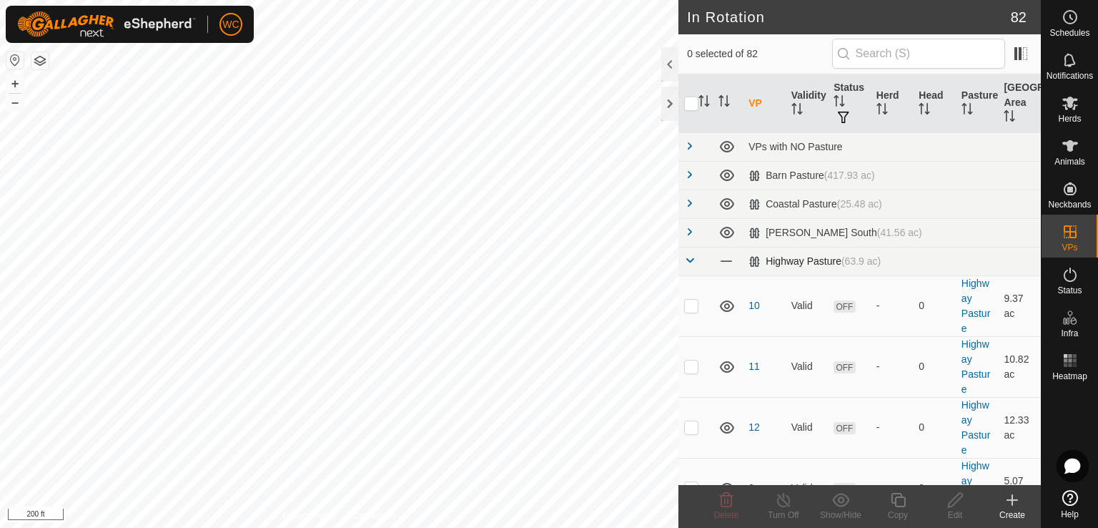
click at [686, 257] on span at bounding box center [689, 260] width 11 height 11
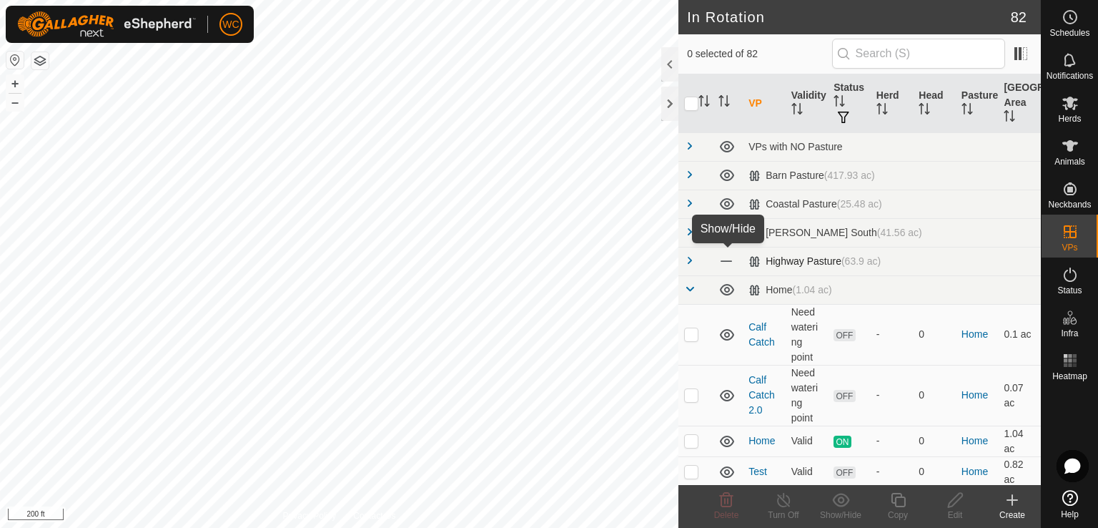
click at [725, 262] on span at bounding box center [727, 261] width 16 height 16
click at [728, 259] on icon at bounding box center [727, 260] width 17 height 17
click at [732, 263] on icon at bounding box center [727, 260] width 14 height 11
click at [732, 263] on icon at bounding box center [727, 260] width 17 height 17
click at [732, 263] on icon at bounding box center [727, 260] width 14 height 11
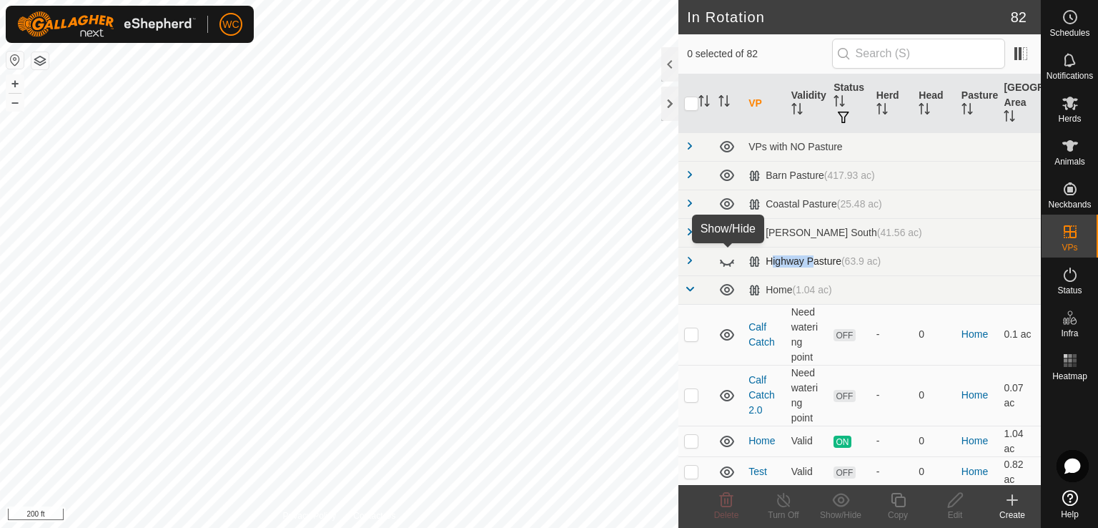
click at [732, 263] on icon at bounding box center [727, 260] width 17 height 17
click at [686, 233] on span at bounding box center [689, 231] width 11 height 11
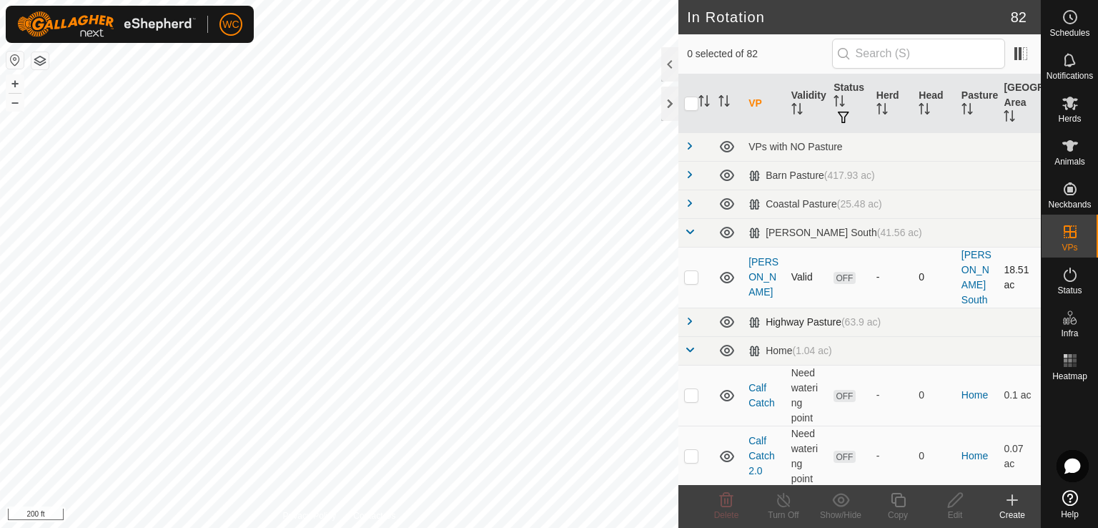
click at [729, 272] on icon at bounding box center [727, 277] width 14 height 11
click at [729, 269] on icon at bounding box center [727, 277] width 17 height 17
click at [692, 271] on p-checkbox at bounding box center [691, 276] width 14 height 11
checkbox input "true"
